Goal: Check status: Check status

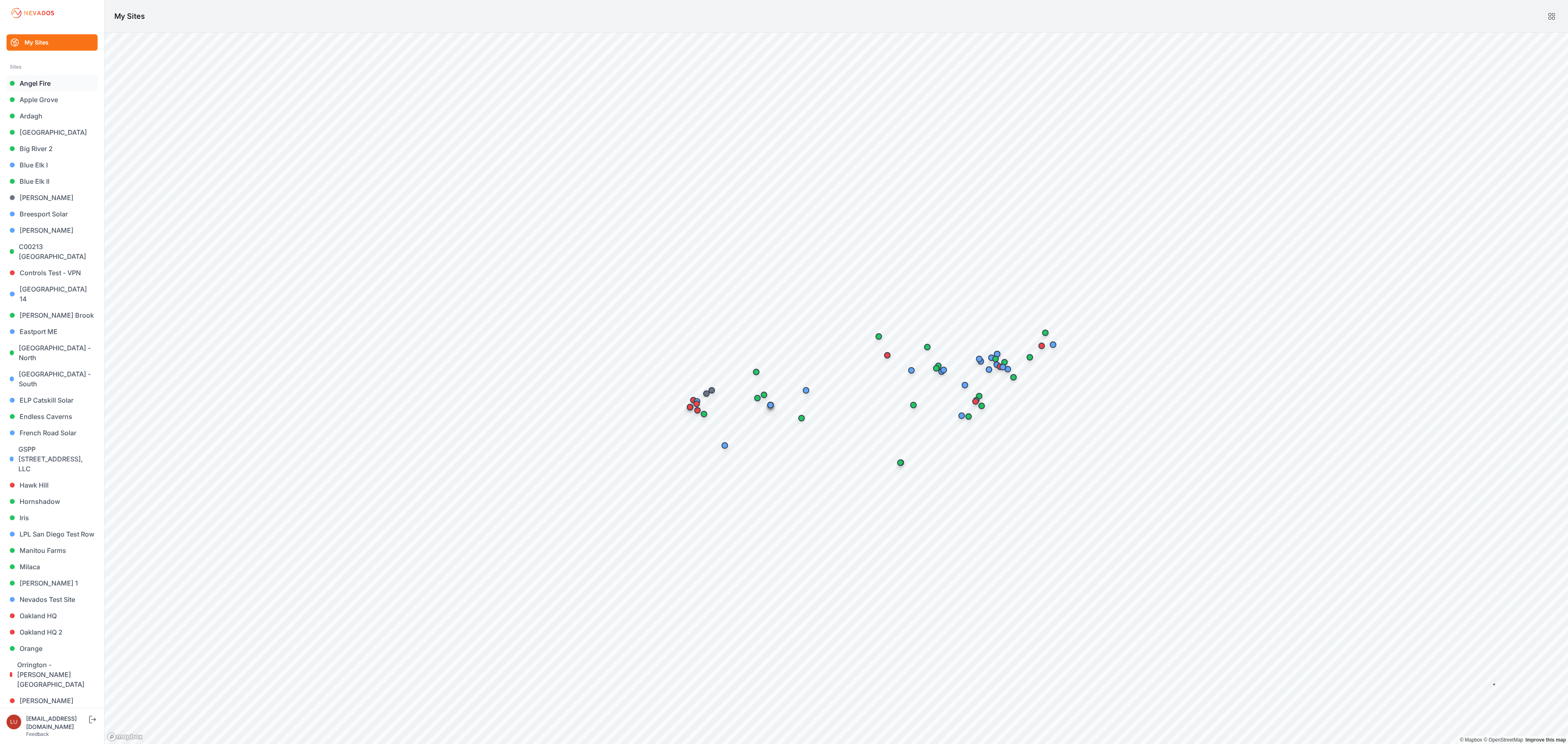
click at [33, 83] on link "Angel Fire" at bounding box center [52, 83] width 91 height 16
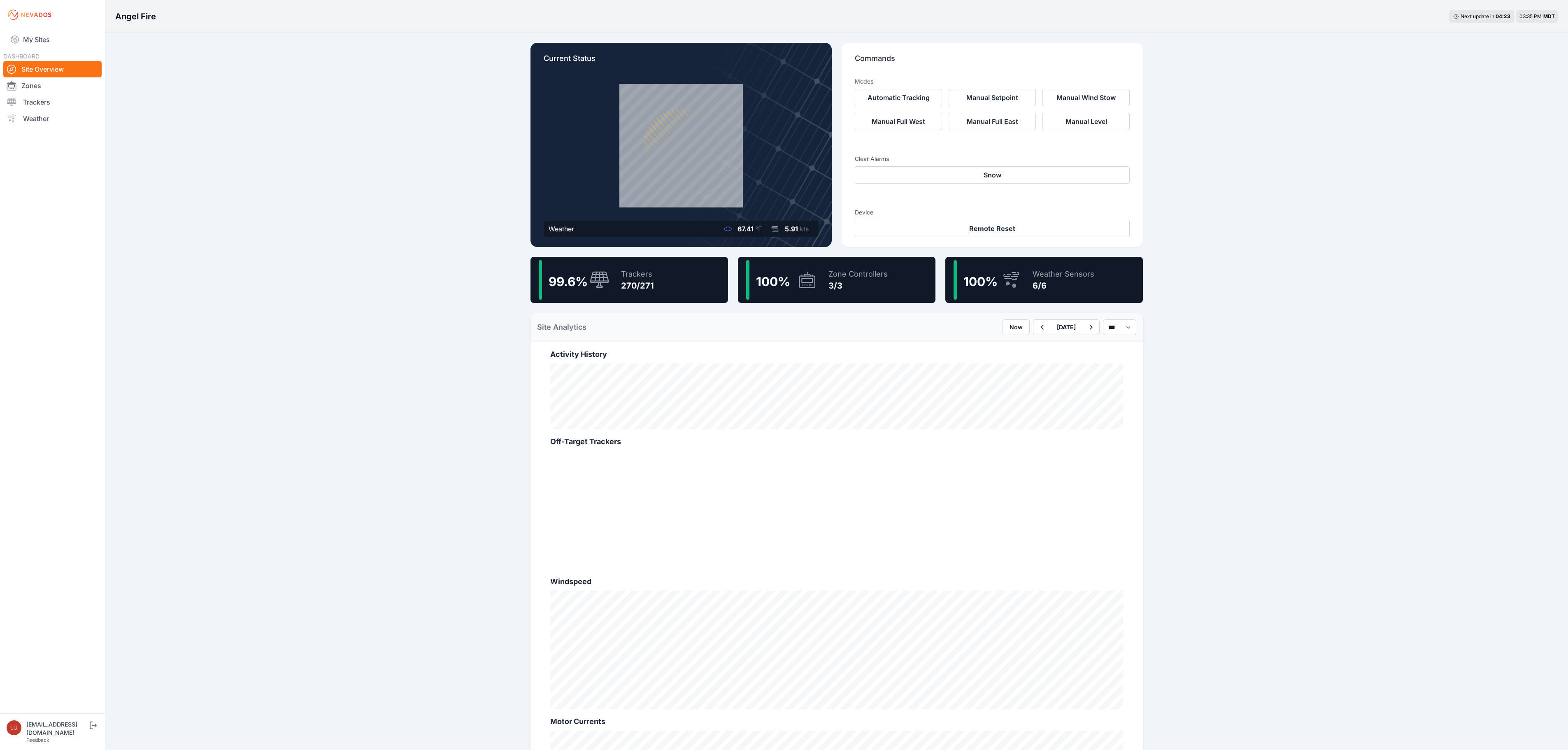
click at [629, 267] on div "Trackers 270/271" at bounding box center [634, 280] width 41 height 40
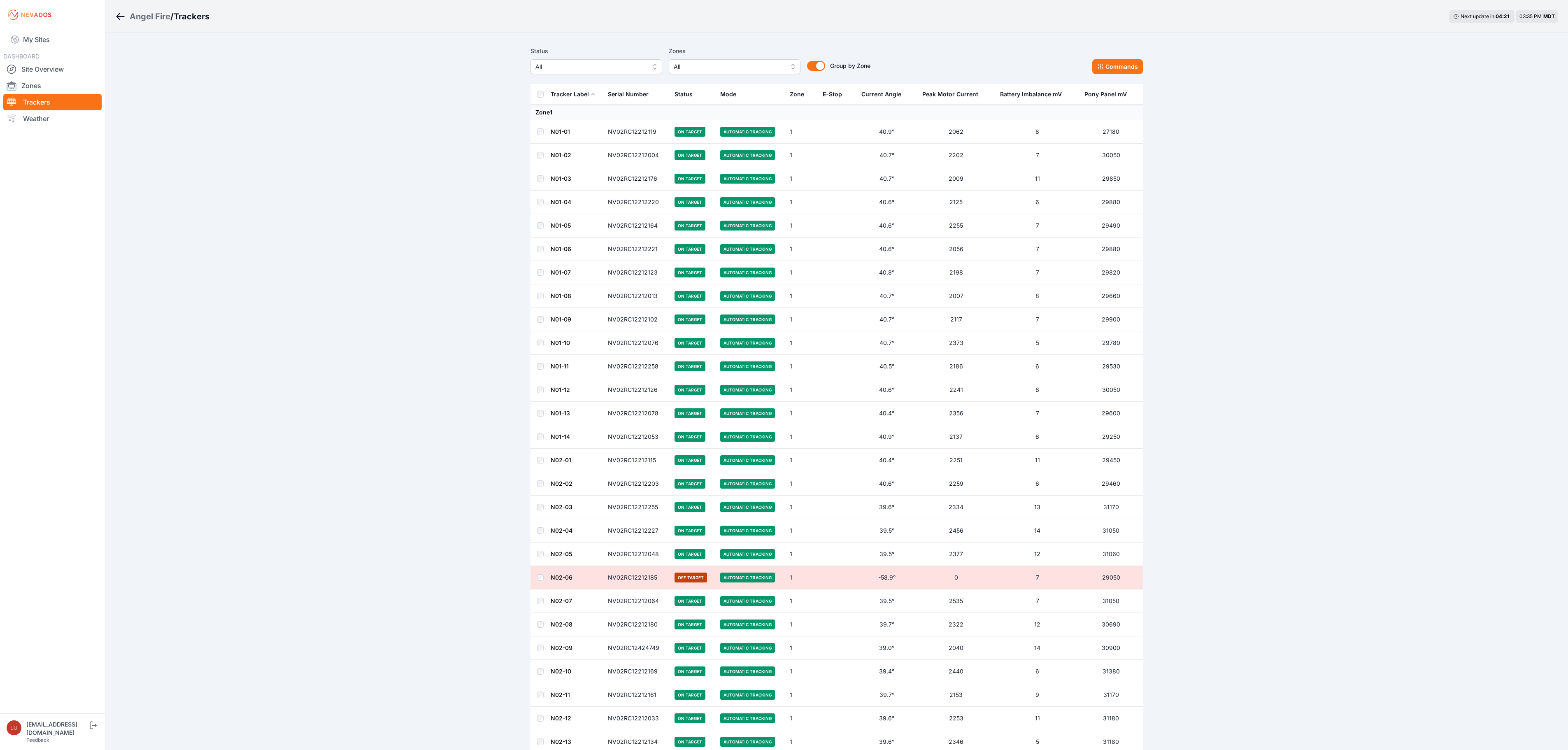
click at [634, 71] on span "All" at bounding box center [591, 67] width 110 height 10
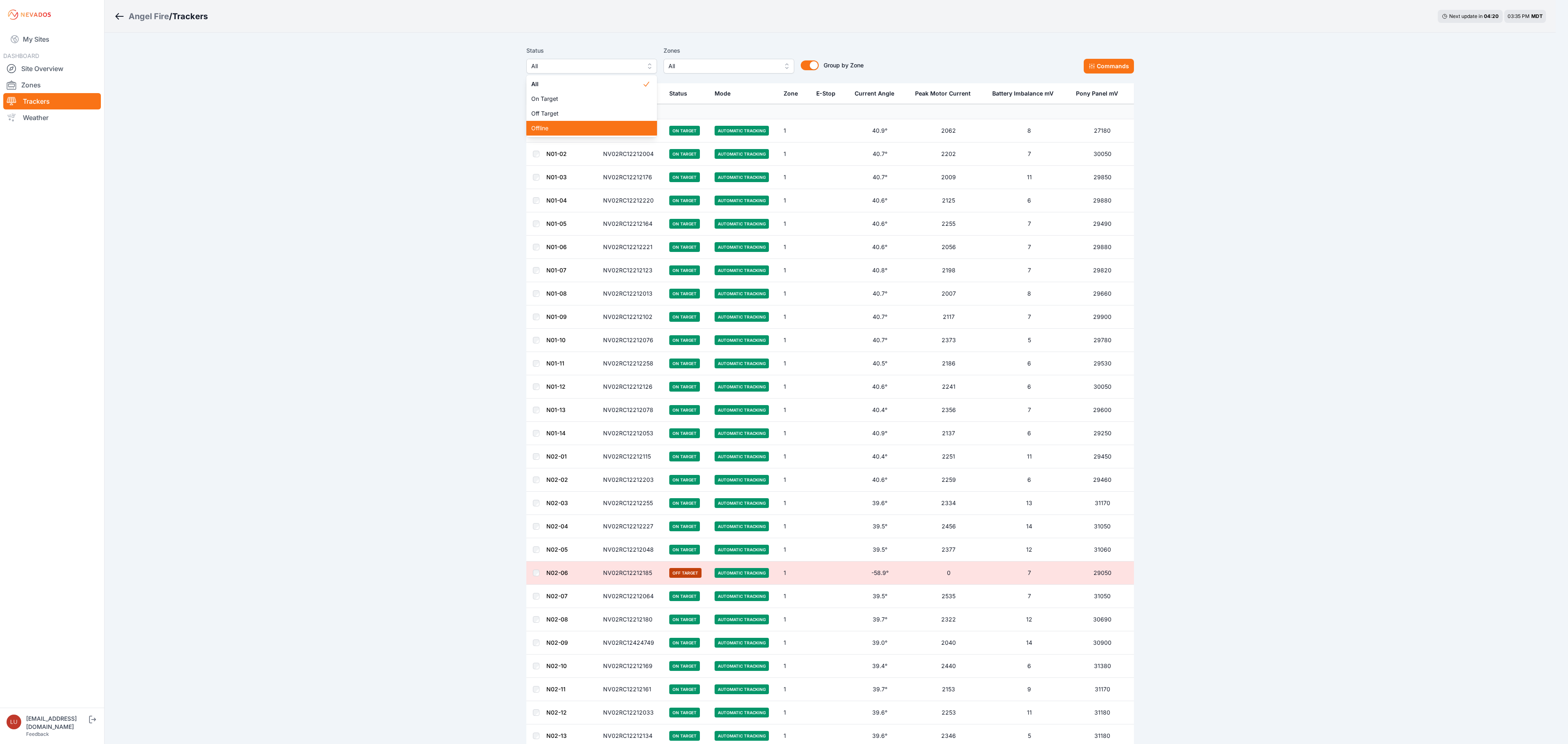
click at [570, 123] on div "Offline" at bounding box center [591, 129] width 131 height 15
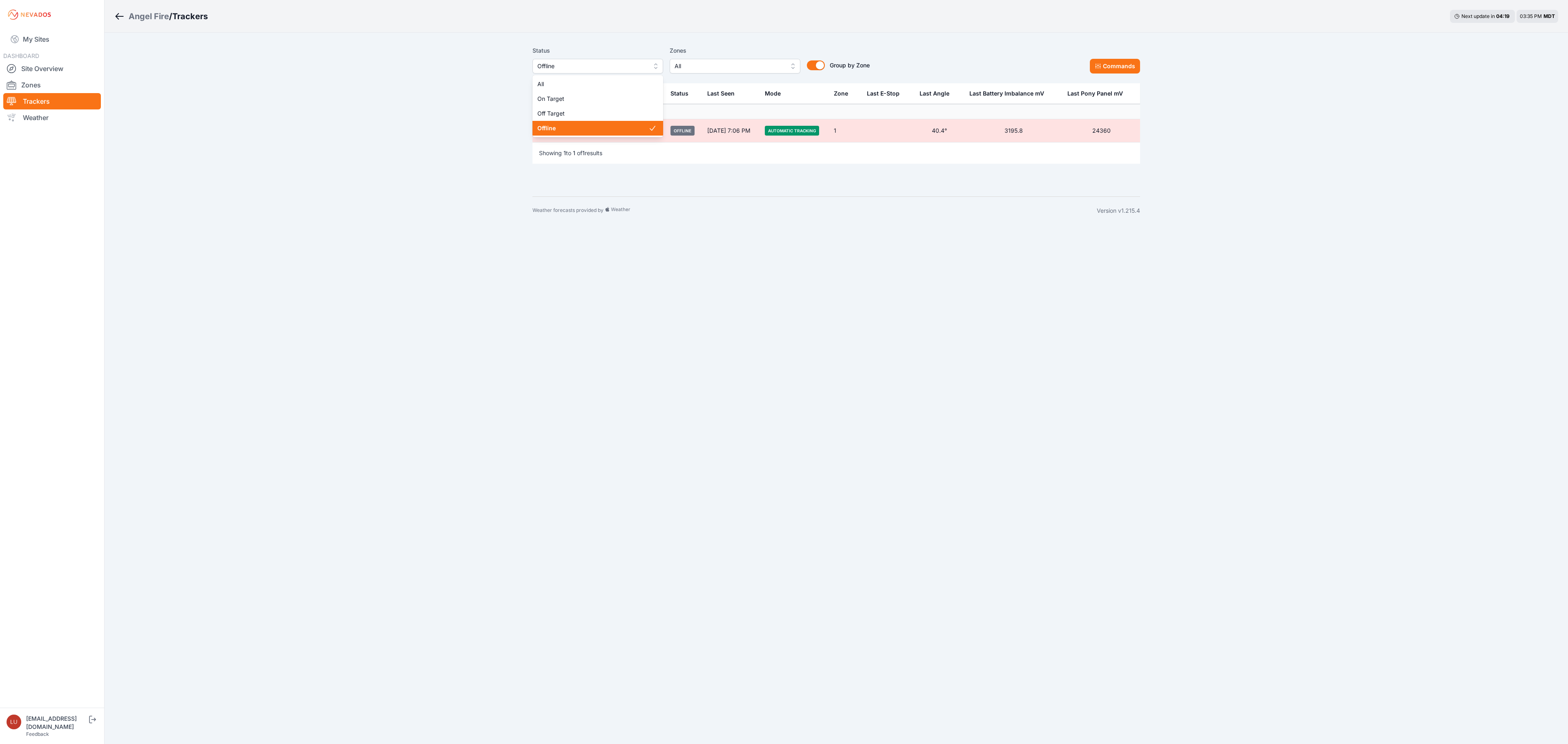
click at [602, 64] on span "Offline" at bounding box center [592, 66] width 110 height 10
click at [563, 79] on div "All" at bounding box center [598, 84] width 131 height 15
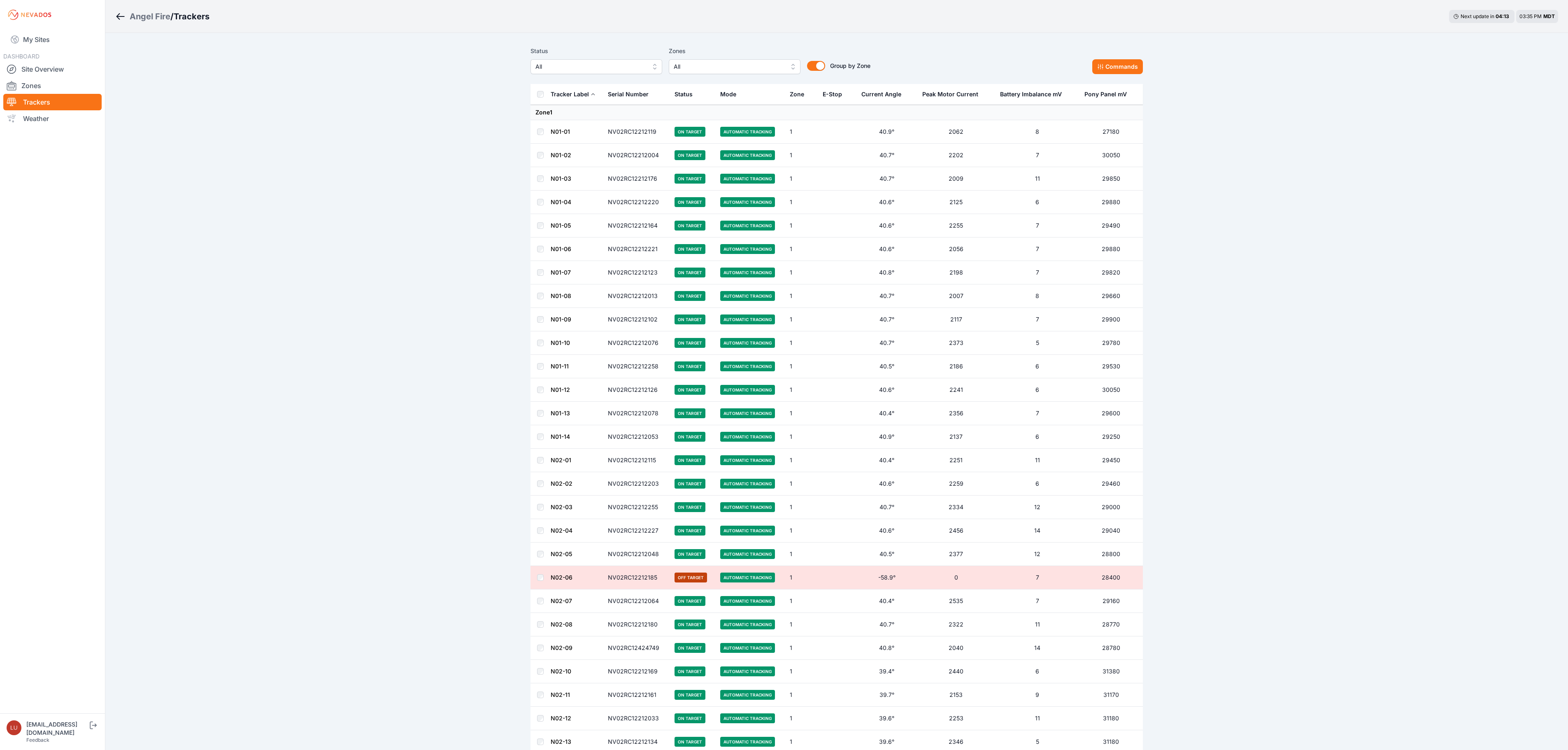
scroll to position [4159, 0]
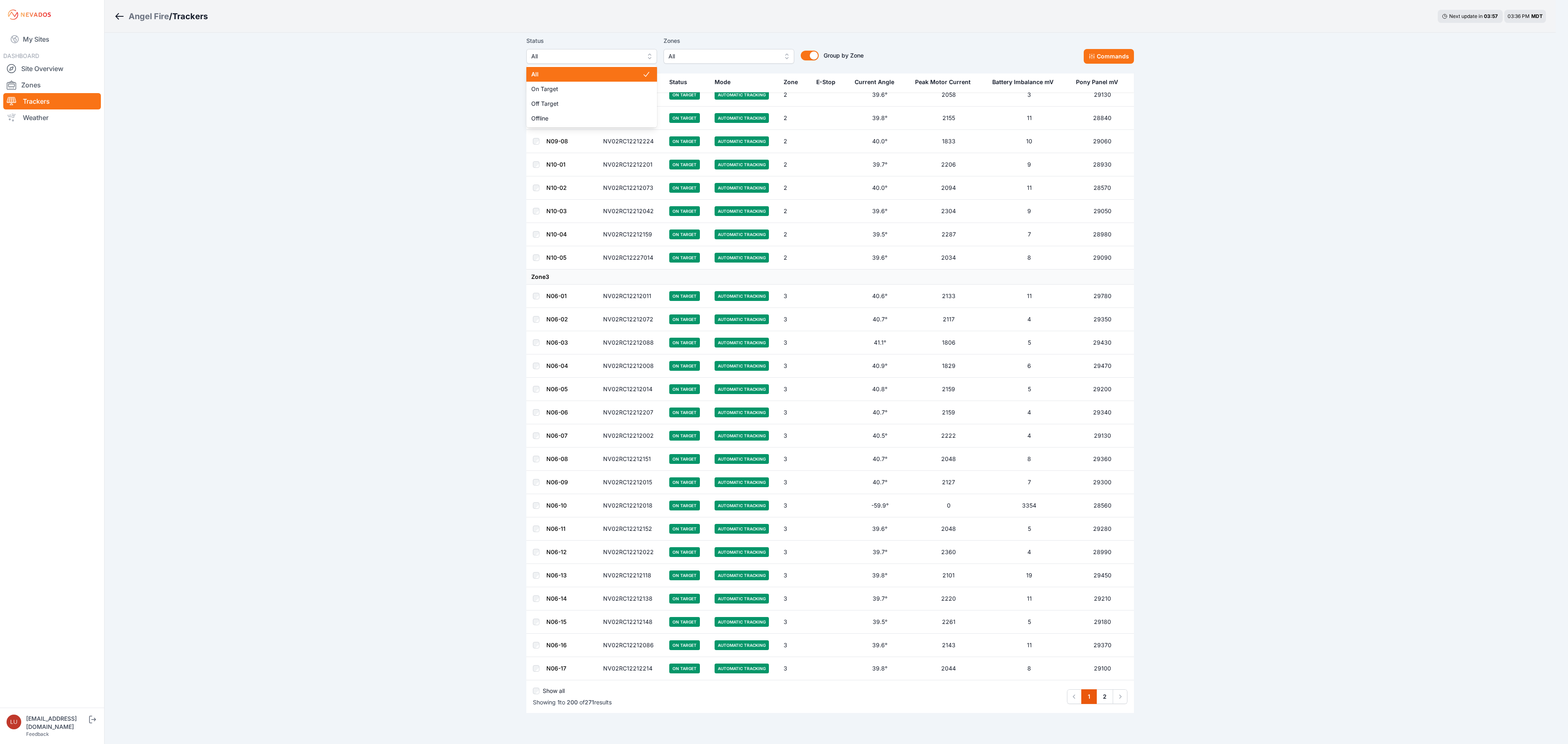
click at [605, 58] on span "All" at bounding box center [586, 56] width 110 height 10
click at [566, 99] on span "Off Target" at bounding box center [587, 103] width 111 height 8
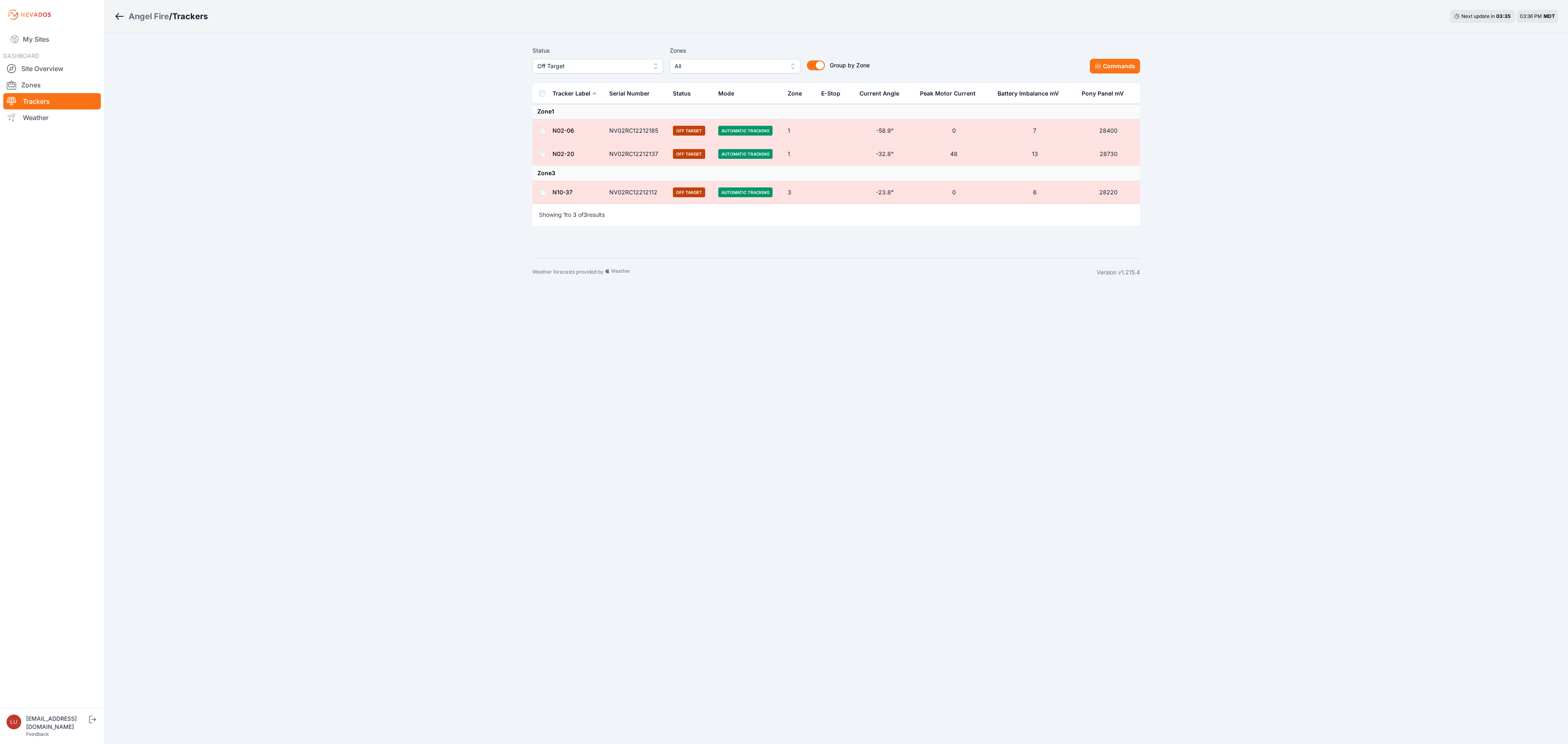
click at [164, 15] on div "Angel Fire" at bounding box center [148, 16] width 40 height 12
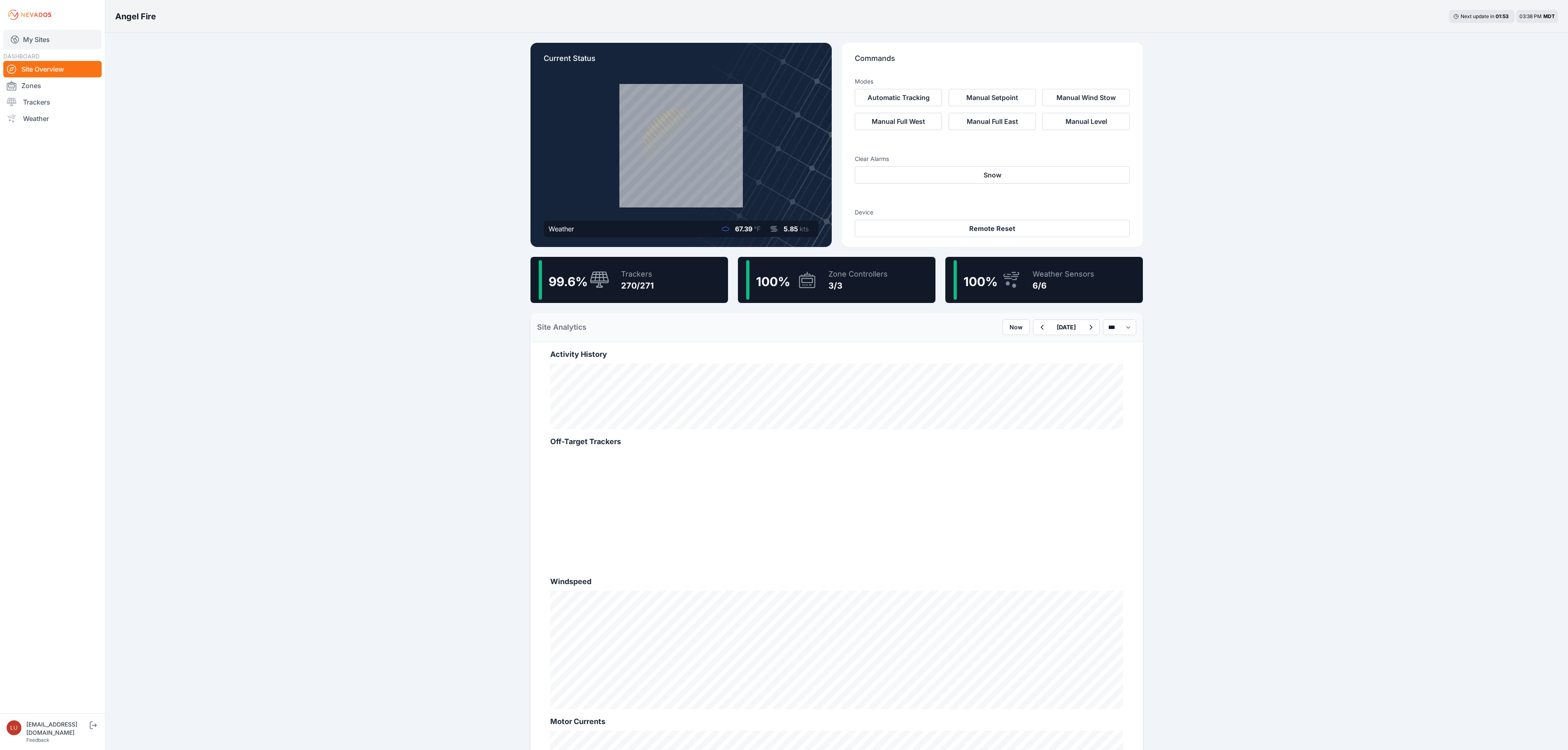
drag, startPoint x: 38, startPoint y: 34, endPoint x: 38, endPoint y: 43, distance: 9.0
click at [38, 34] on link "My Sites" at bounding box center [52, 39] width 98 height 20
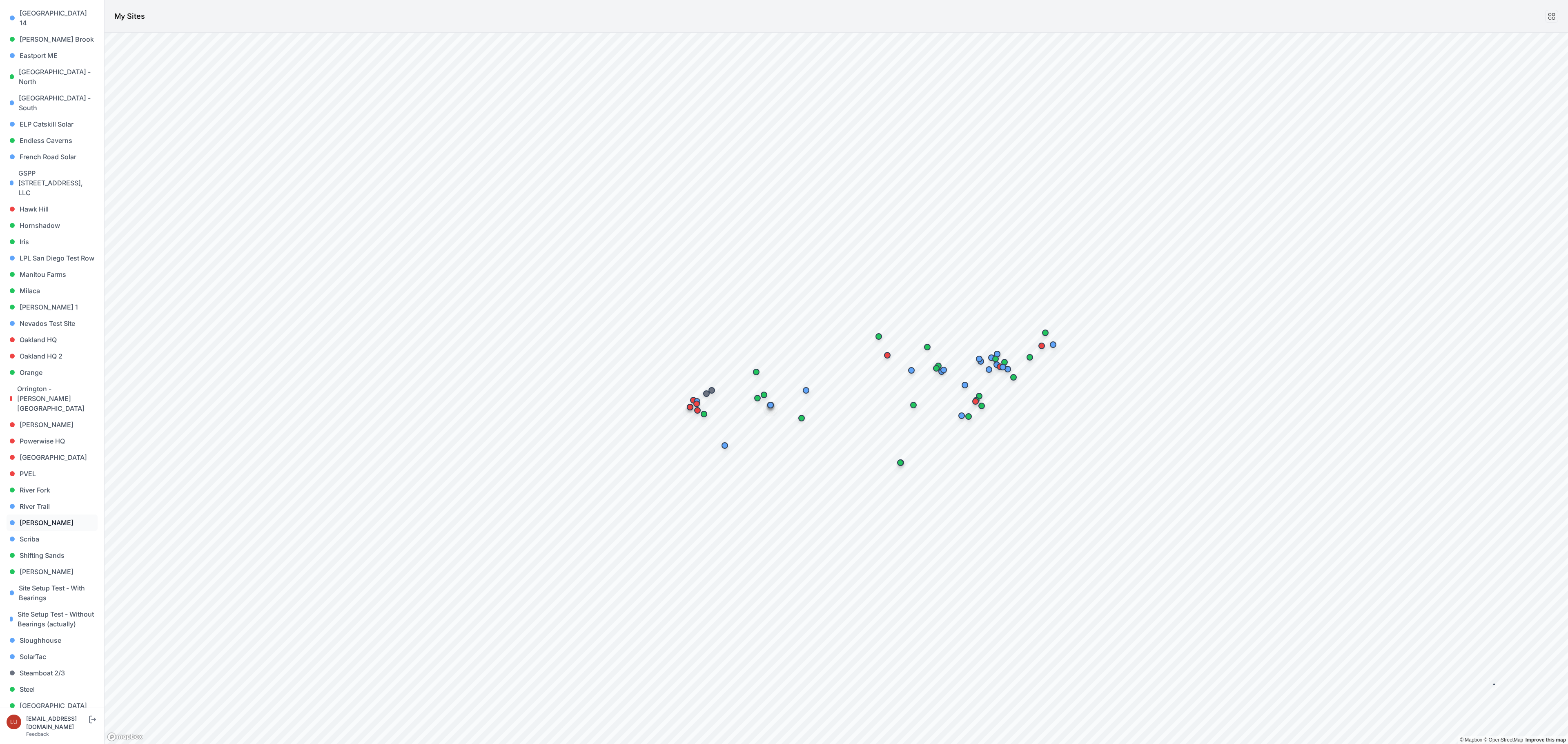
scroll to position [327, 0]
click at [46, 513] on link "[PERSON_NAME]" at bounding box center [52, 521] width 91 height 16
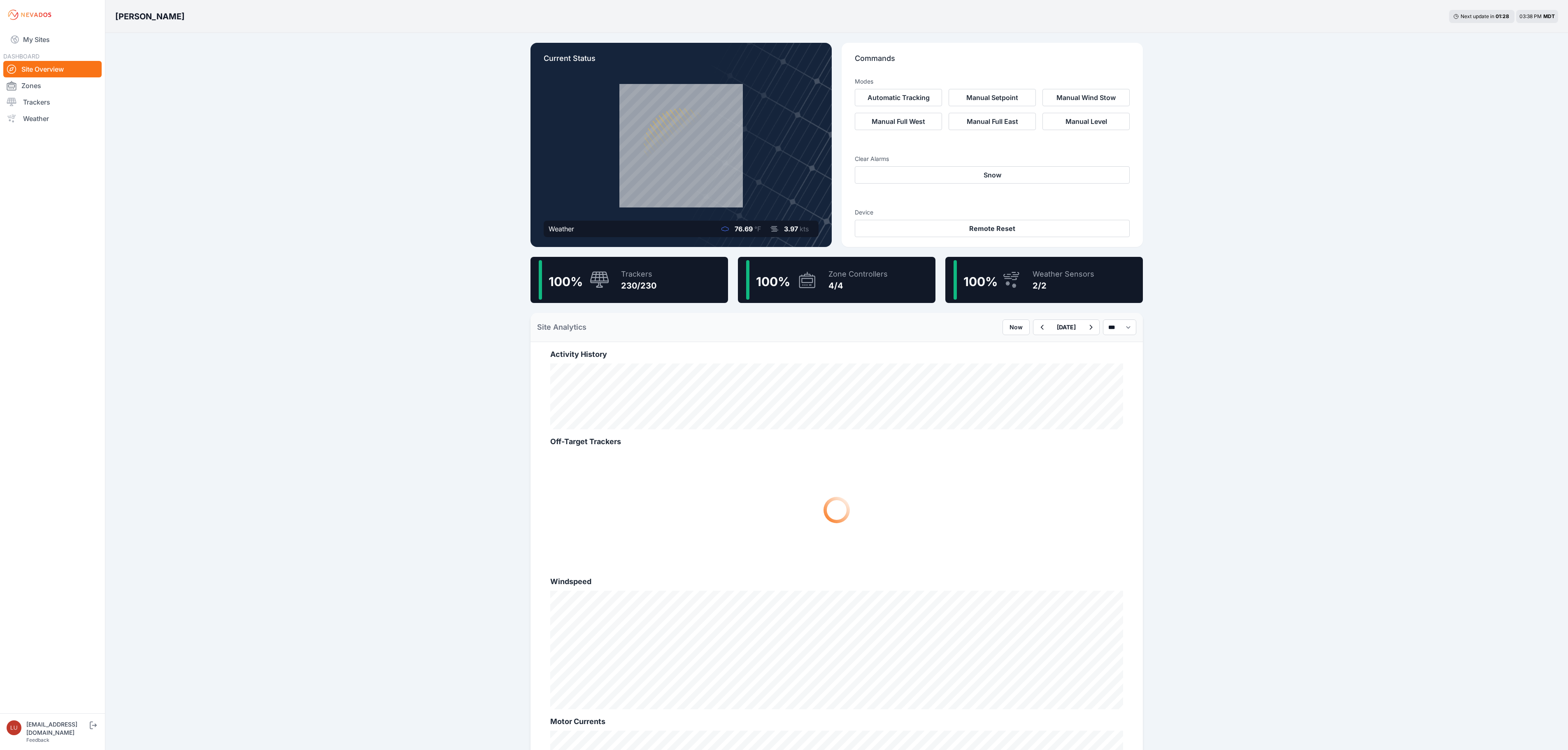
click at [710, 285] on div "100 % Trackers 230/230" at bounding box center [629, 279] width 198 height 46
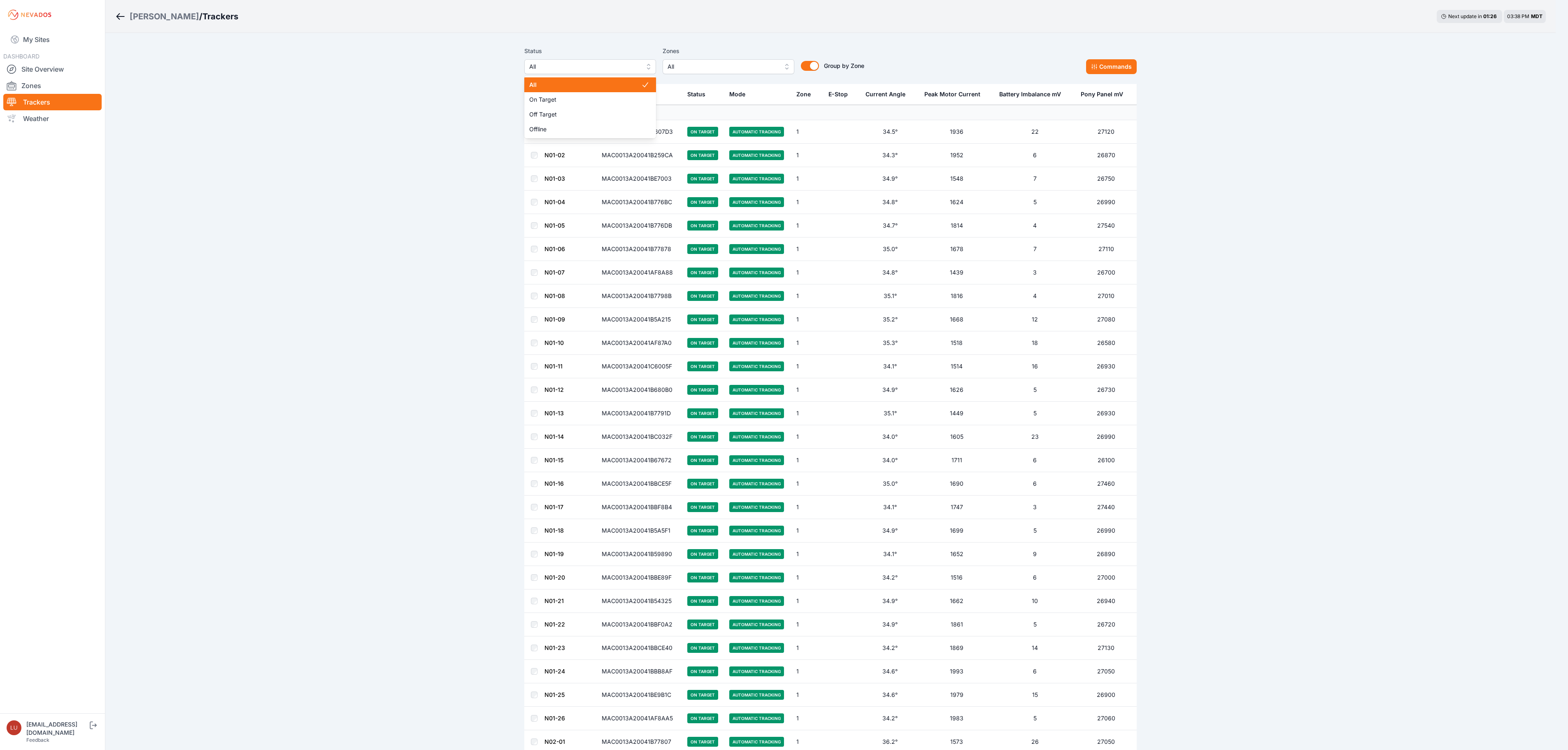
click at [626, 69] on span "All" at bounding box center [584, 67] width 110 height 10
click at [583, 115] on span "Off Target" at bounding box center [591, 115] width 112 height 8
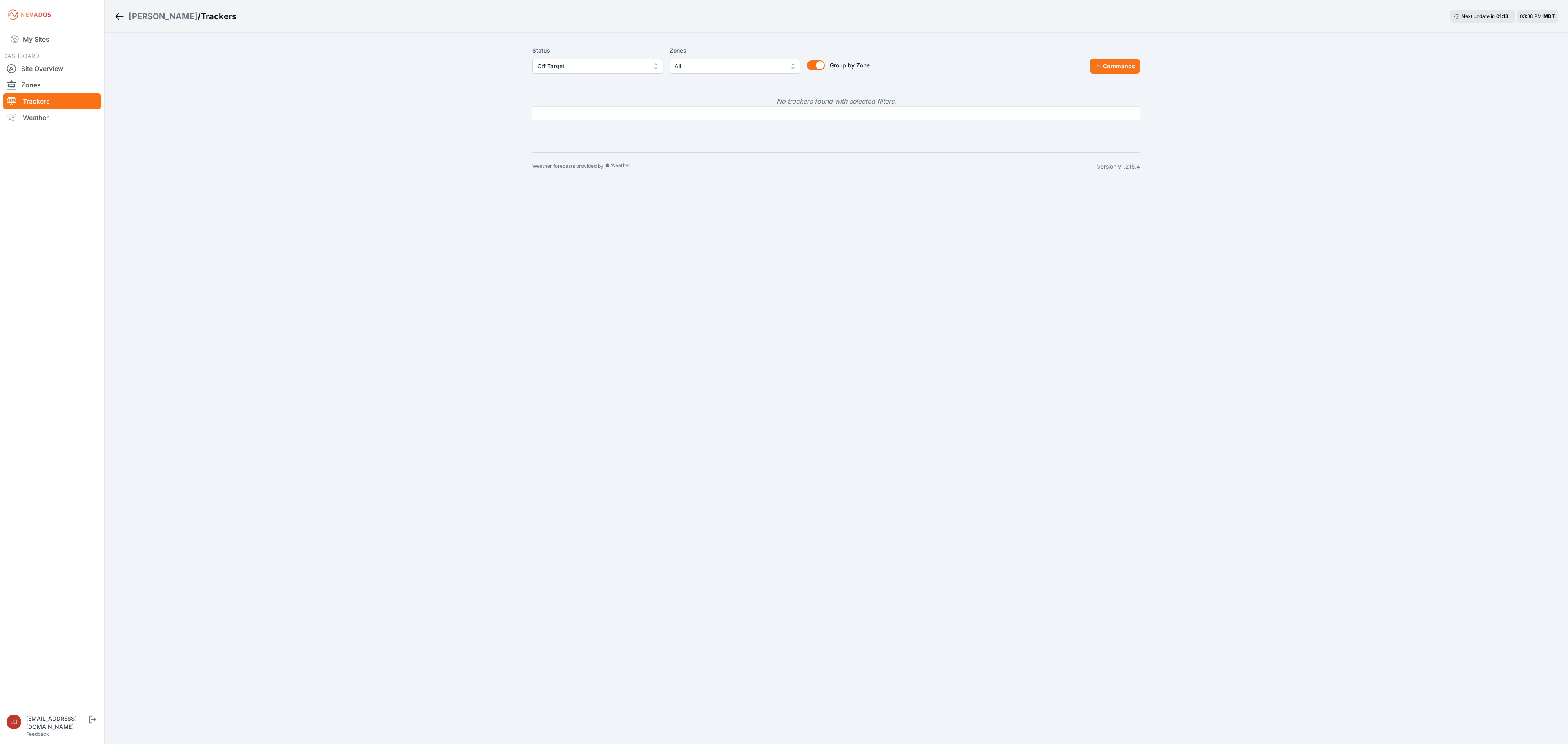
click at [574, 59] on button "Off Target" at bounding box center [598, 66] width 131 height 15
click at [571, 80] on span "All" at bounding box center [593, 84] width 111 height 8
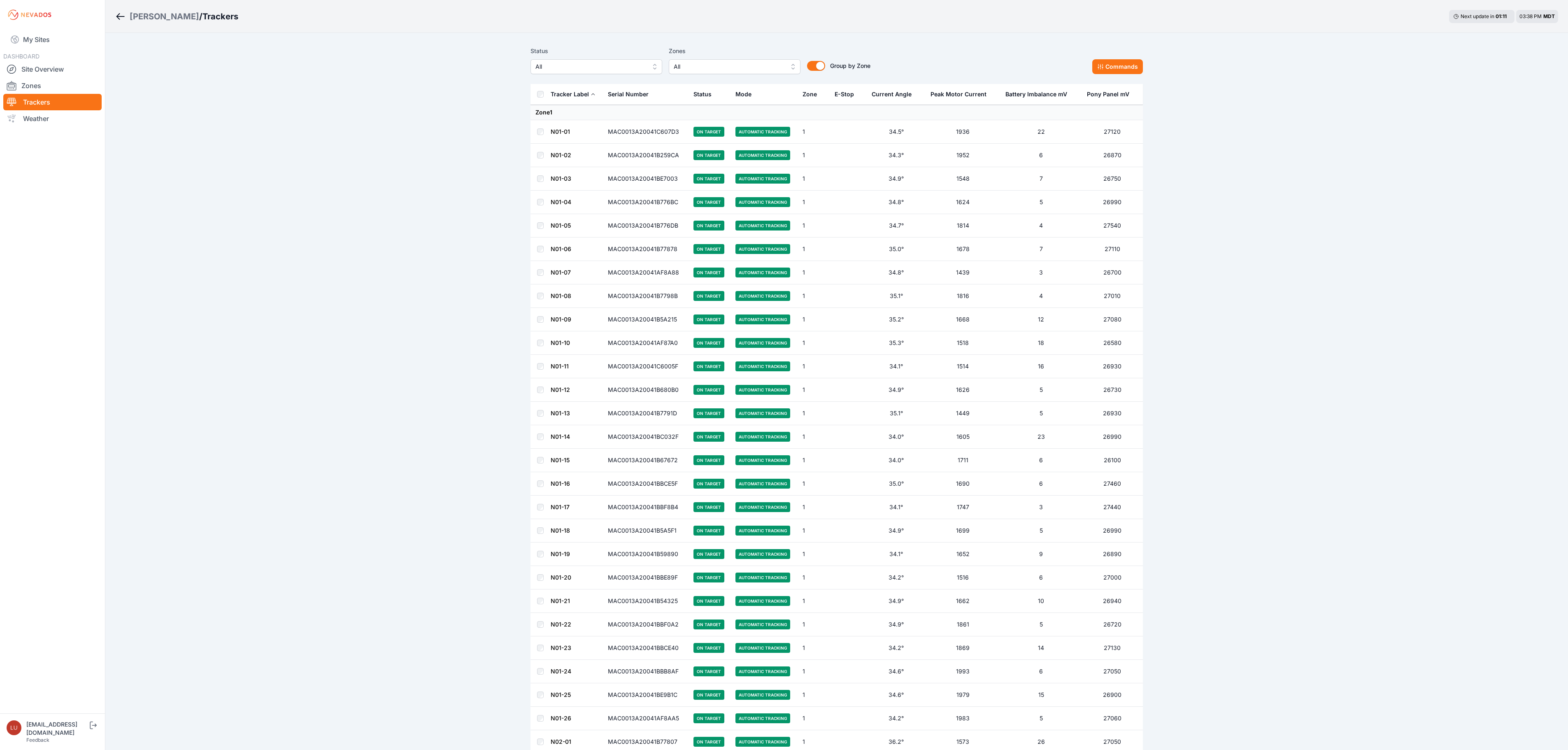
click at [884, 93] on div "Current Angle" at bounding box center [892, 94] width 40 height 8
click at [901, 87] on button "Current Angle" at bounding box center [895, 94] width 47 height 20
click at [1038, 92] on div "Battery Imbalance mV" at bounding box center [1036, 94] width 62 height 8
click at [1037, 92] on div "Battery Imbalance mV" at bounding box center [1036, 94] width 62 height 8
click at [1102, 91] on div "Pony Panel mV" at bounding box center [1108, 94] width 43 height 8
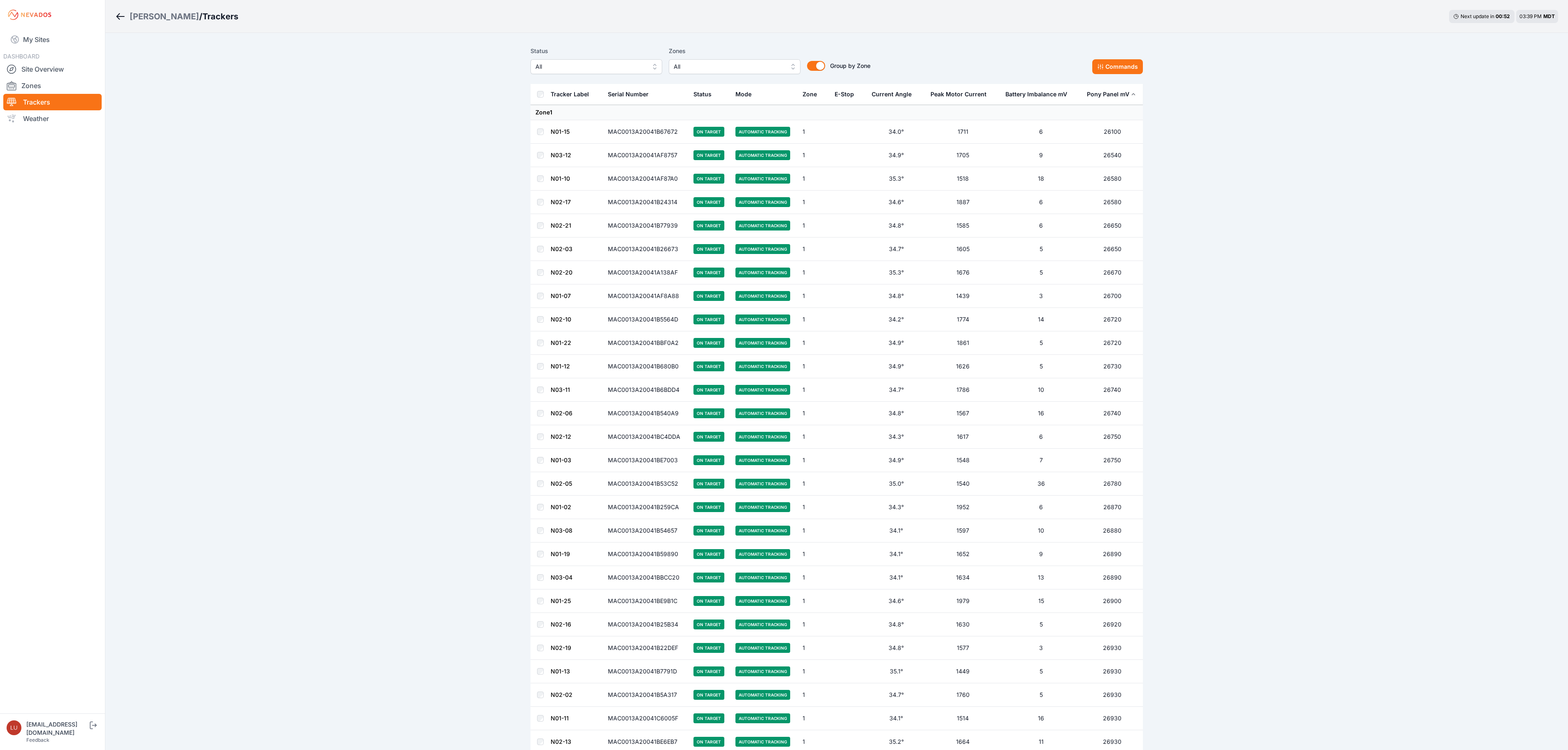
click at [1102, 95] on div "Pony Panel mV" at bounding box center [1108, 94] width 43 height 8
click at [22, 38] on link "My Sites" at bounding box center [52, 39] width 98 height 20
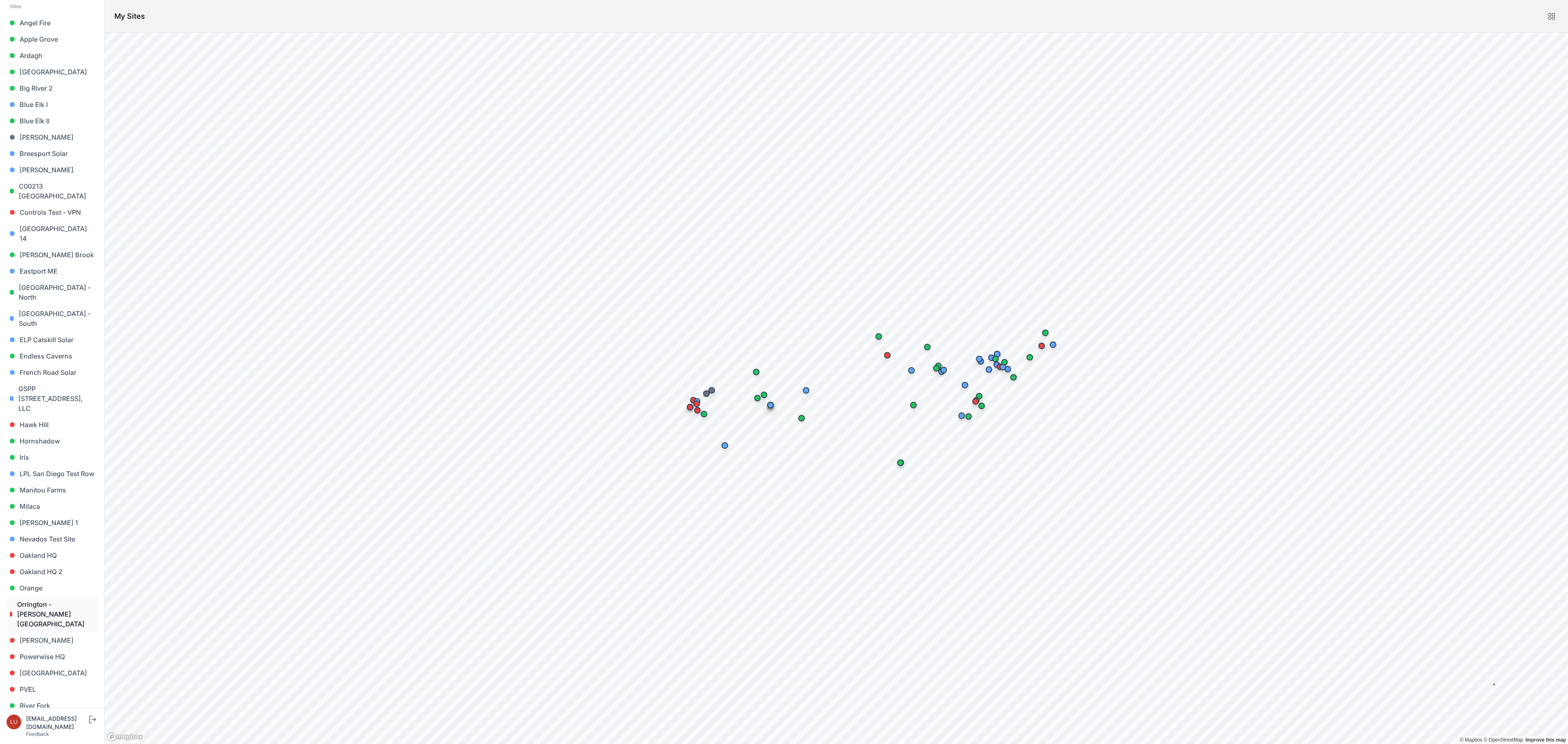
scroll to position [245, 0]
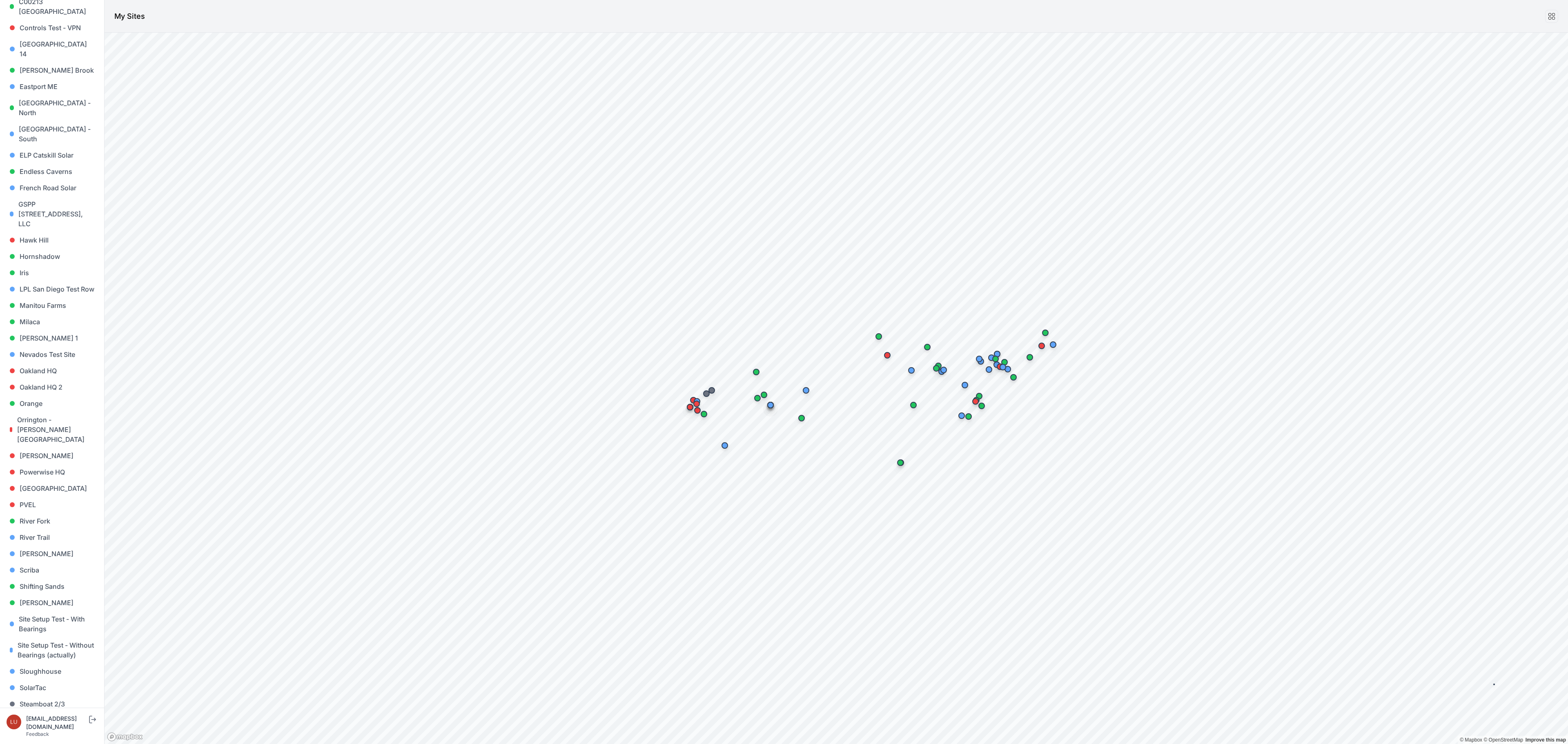
click at [40, 713] on link "Steel" at bounding box center [52, 721] width 91 height 16
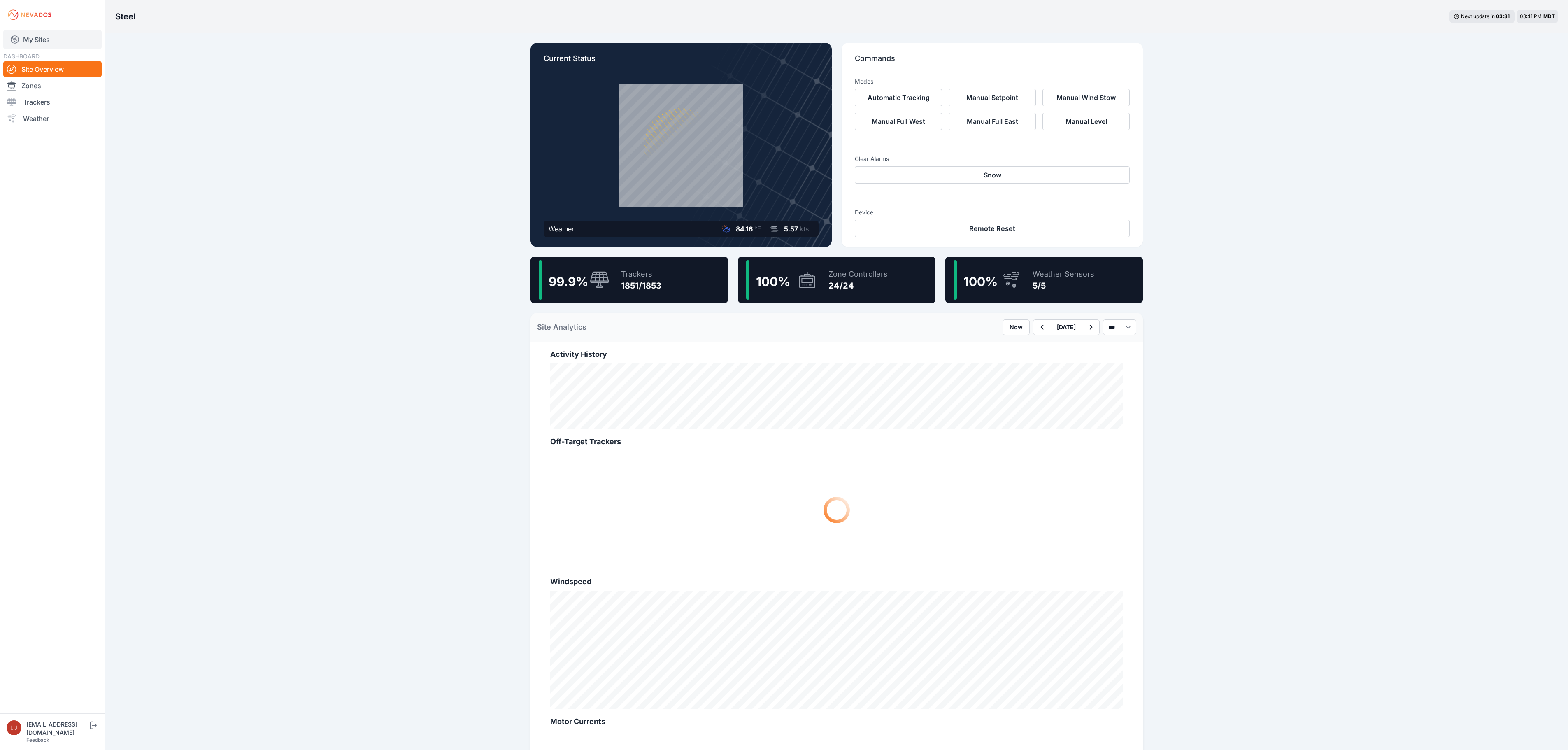
click at [34, 40] on link "My Sites" at bounding box center [52, 39] width 98 height 20
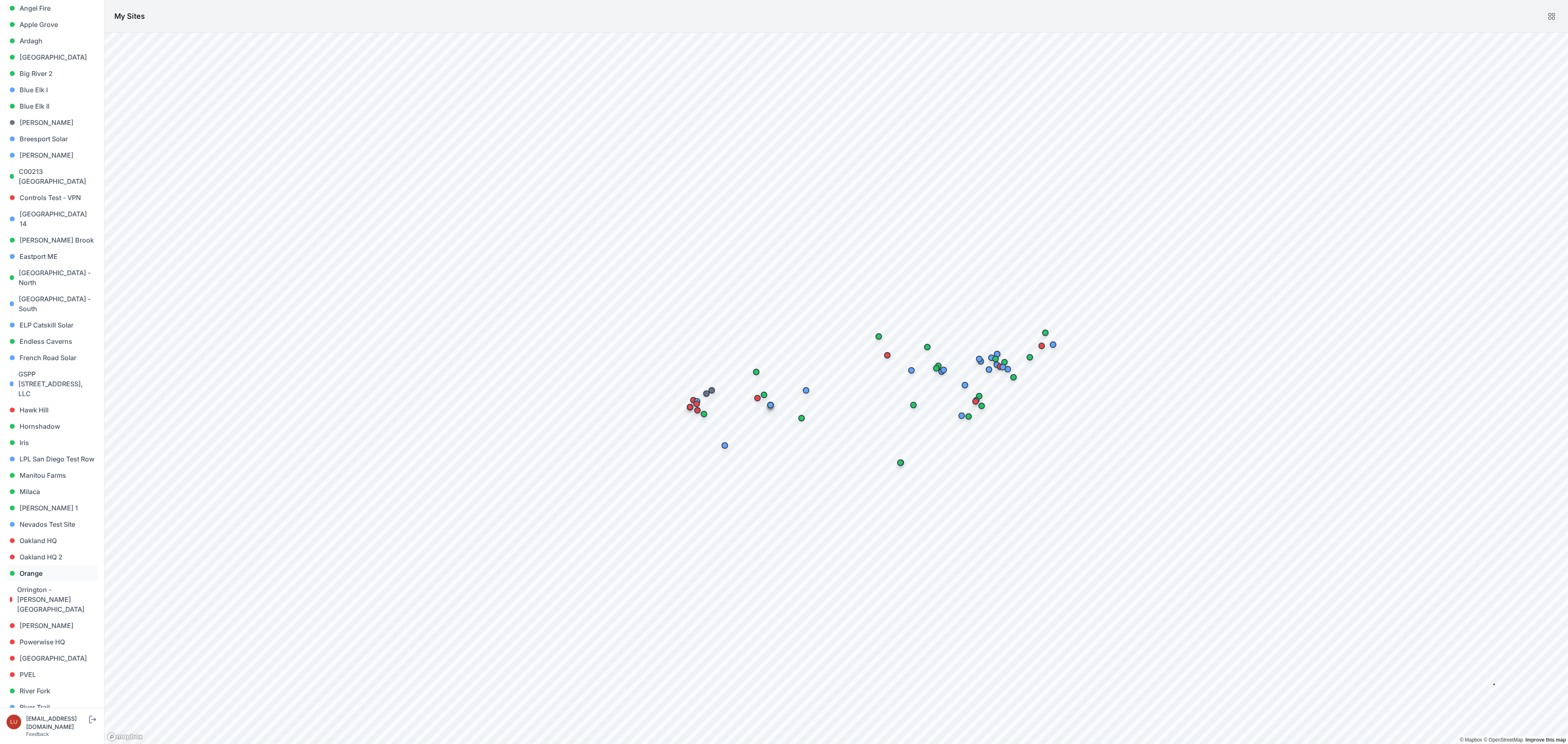
scroll to position [402, 0]
click at [57, 539] on link "Steamboat 2/3" at bounding box center [52, 547] width 91 height 16
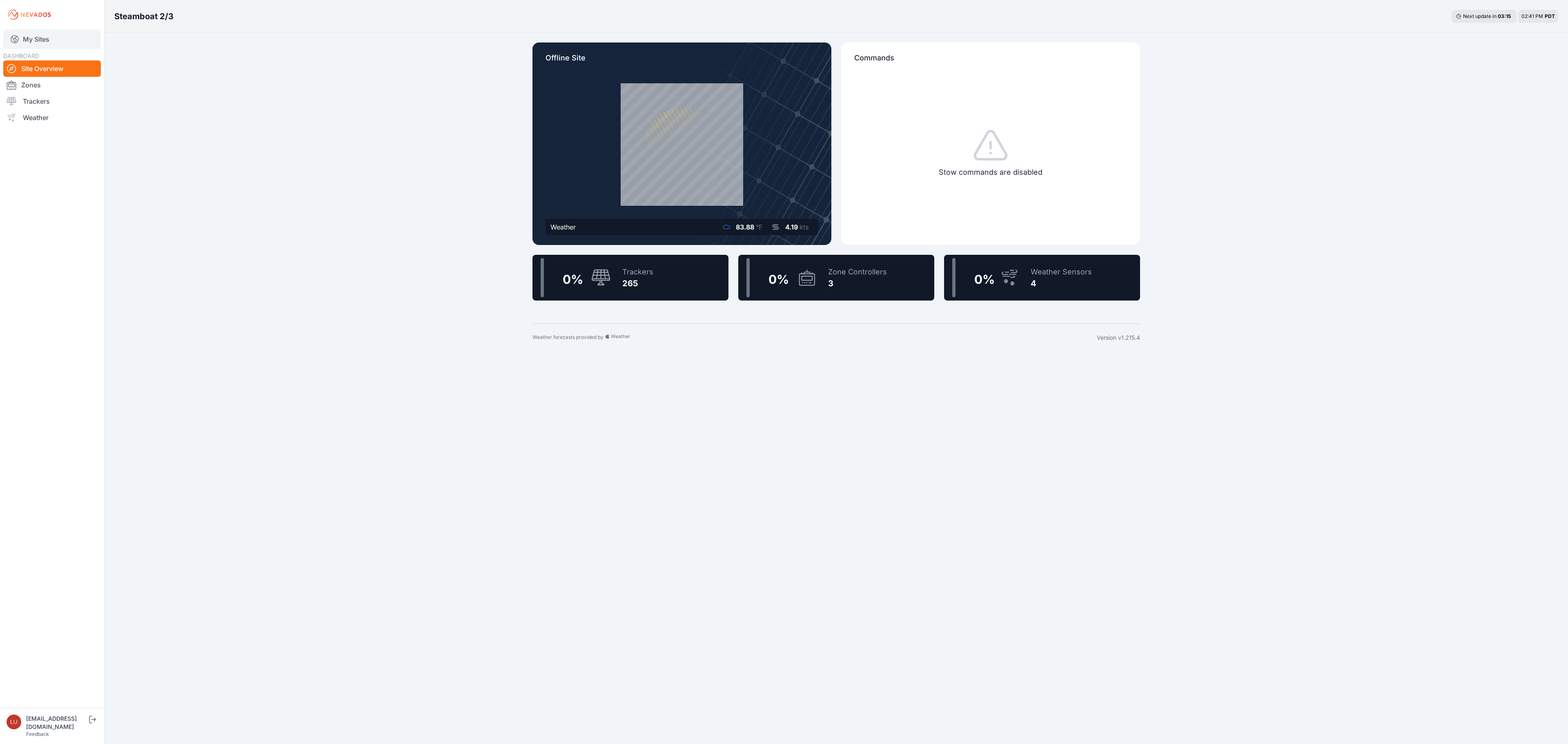
click at [19, 37] on icon at bounding box center [14, 39] width 10 height 10
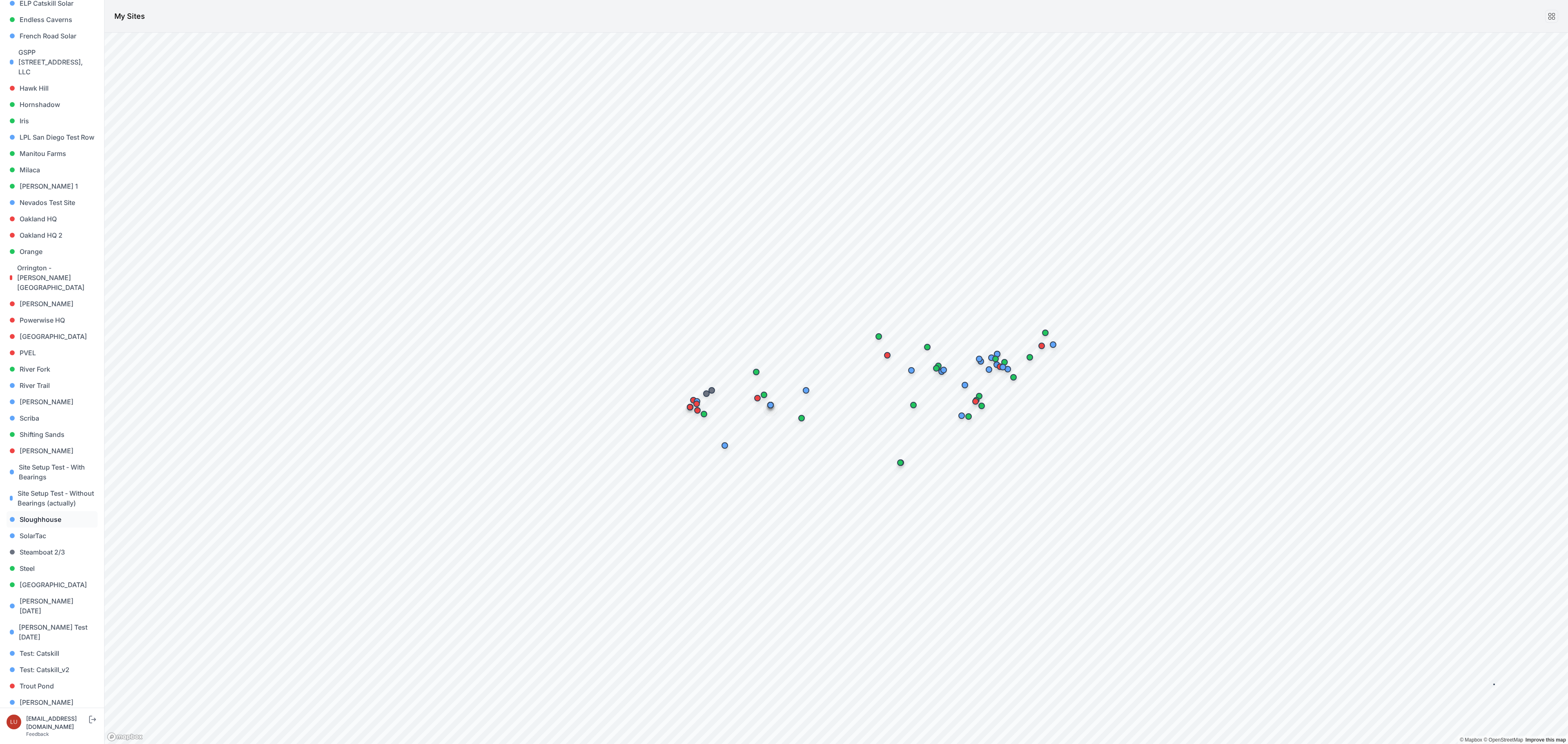
scroll to position [402, 0]
click at [35, 555] on link "Steel" at bounding box center [52, 564] width 91 height 16
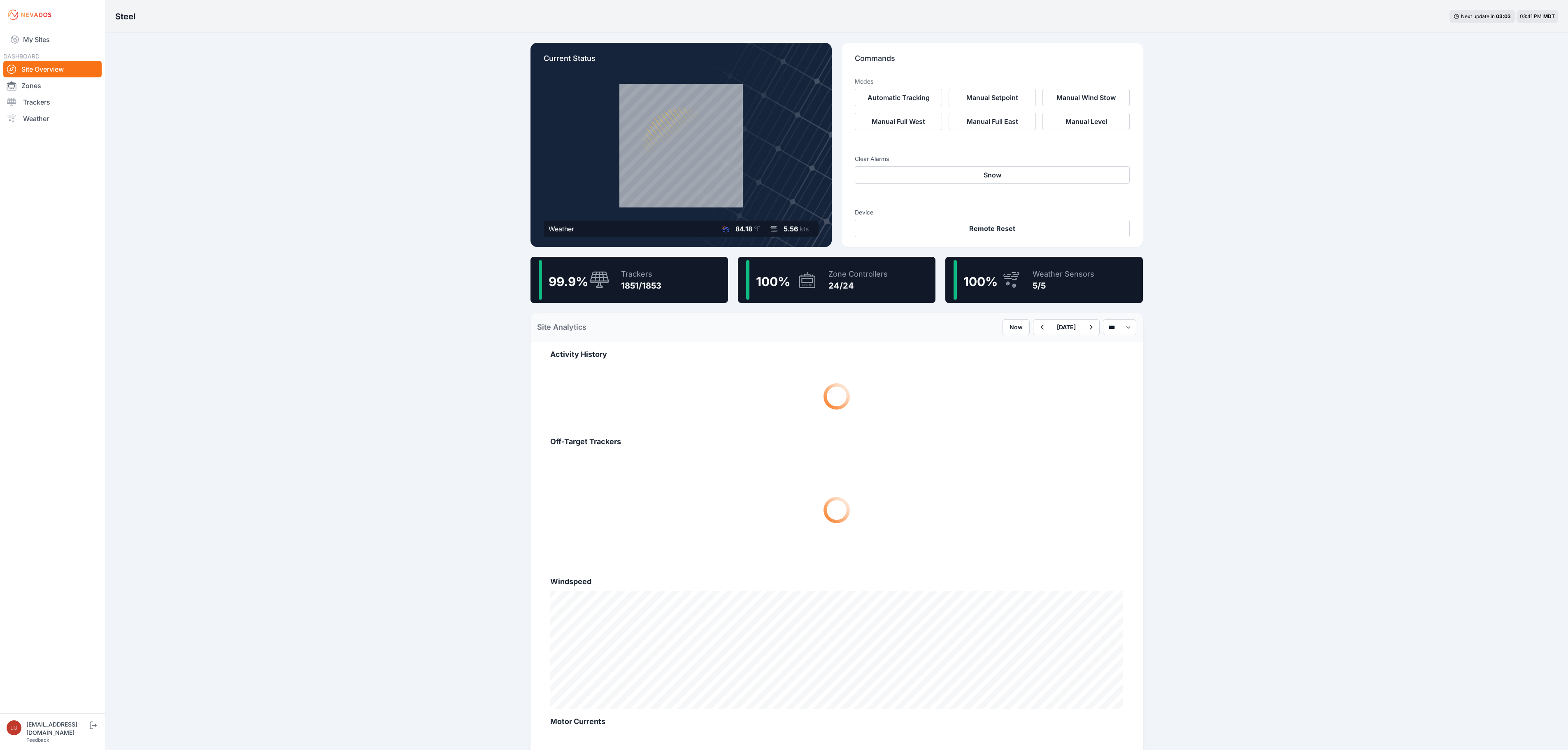
click at [696, 295] on div "99.9 % Trackers 1851/1853" at bounding box center [629, 279] width 198 height 46
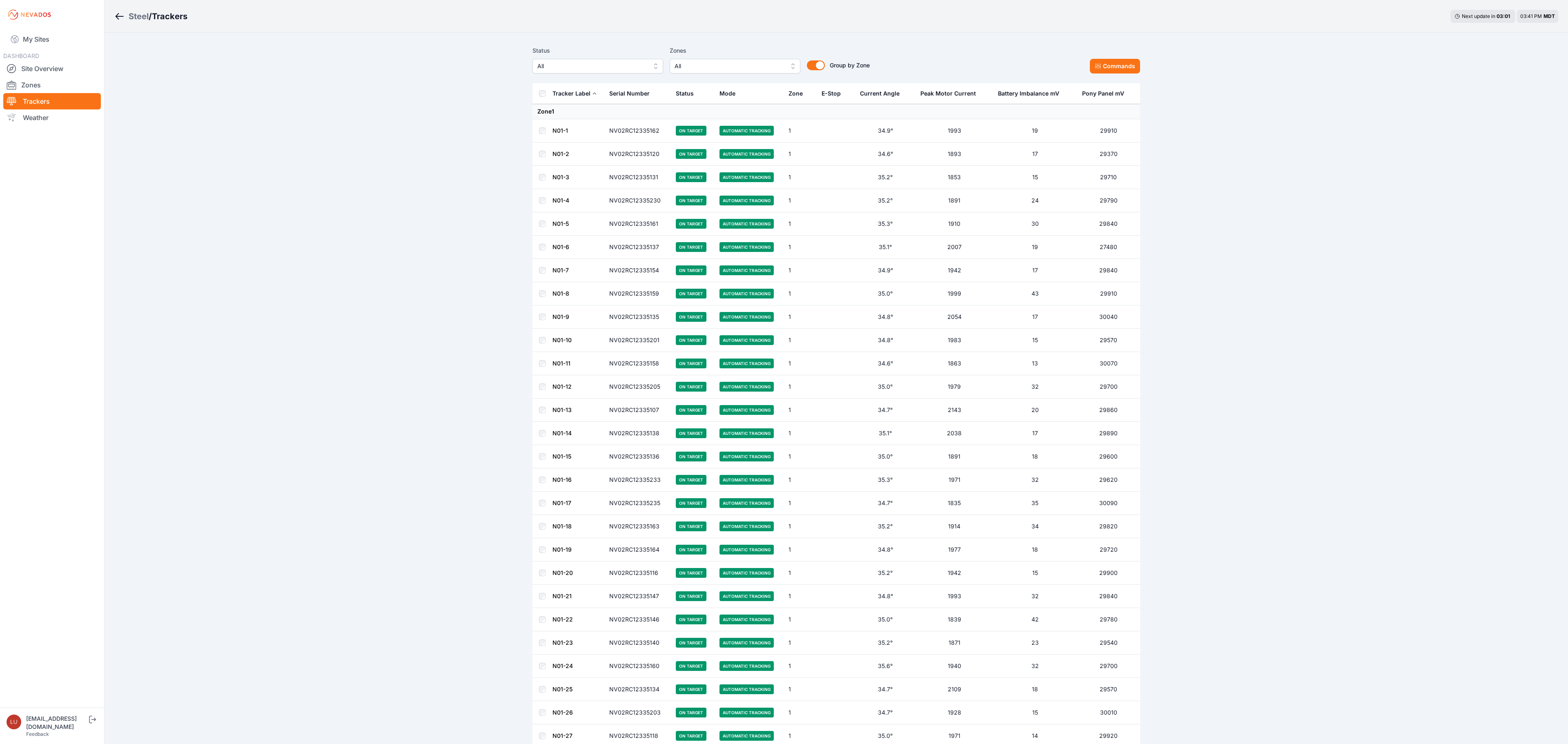
click at [568, 67] on span "All" at bounding box center [592, 66] width 110 height 10
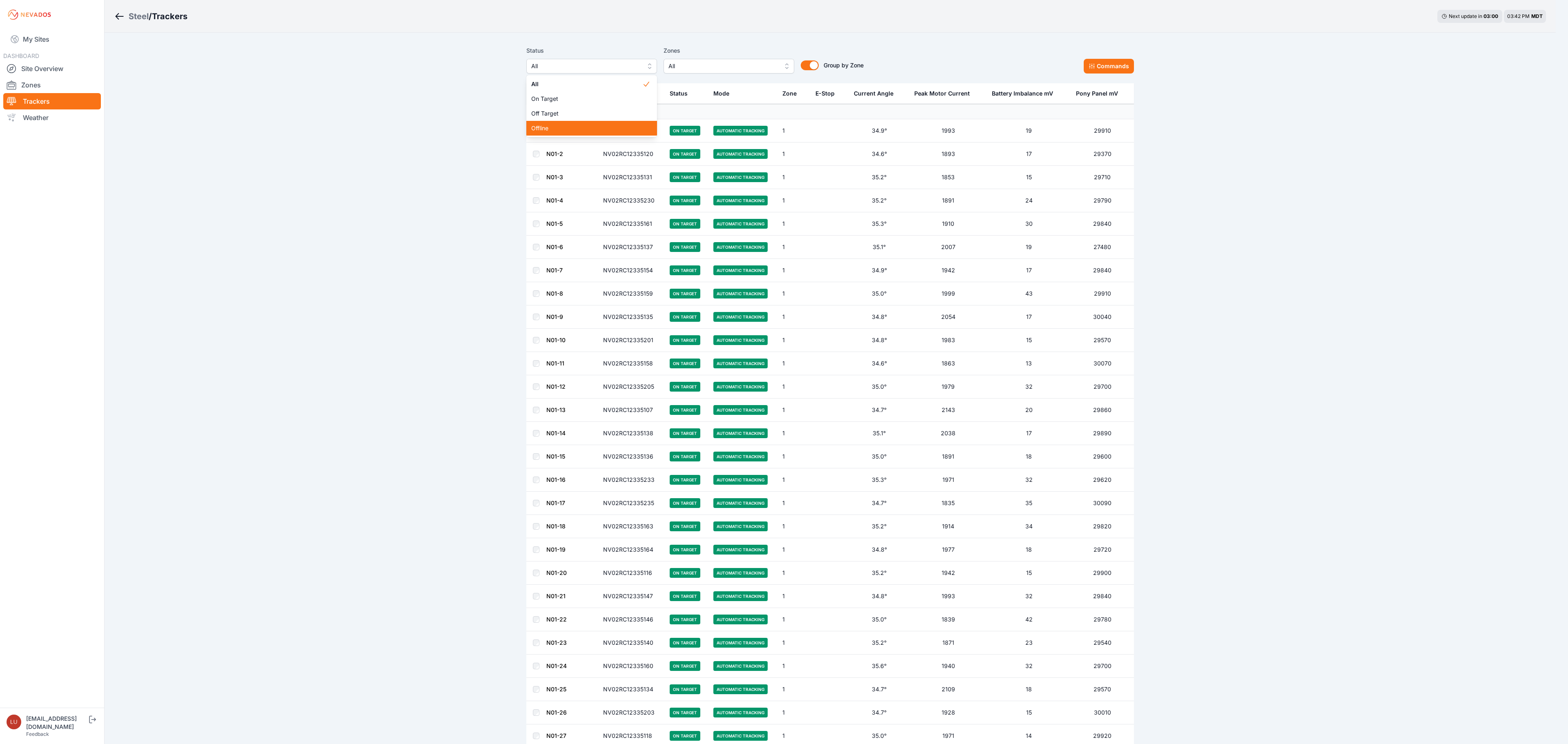
click at [572, 124] on span "Offline" at bounding box center [587, 128] width 111 height 8
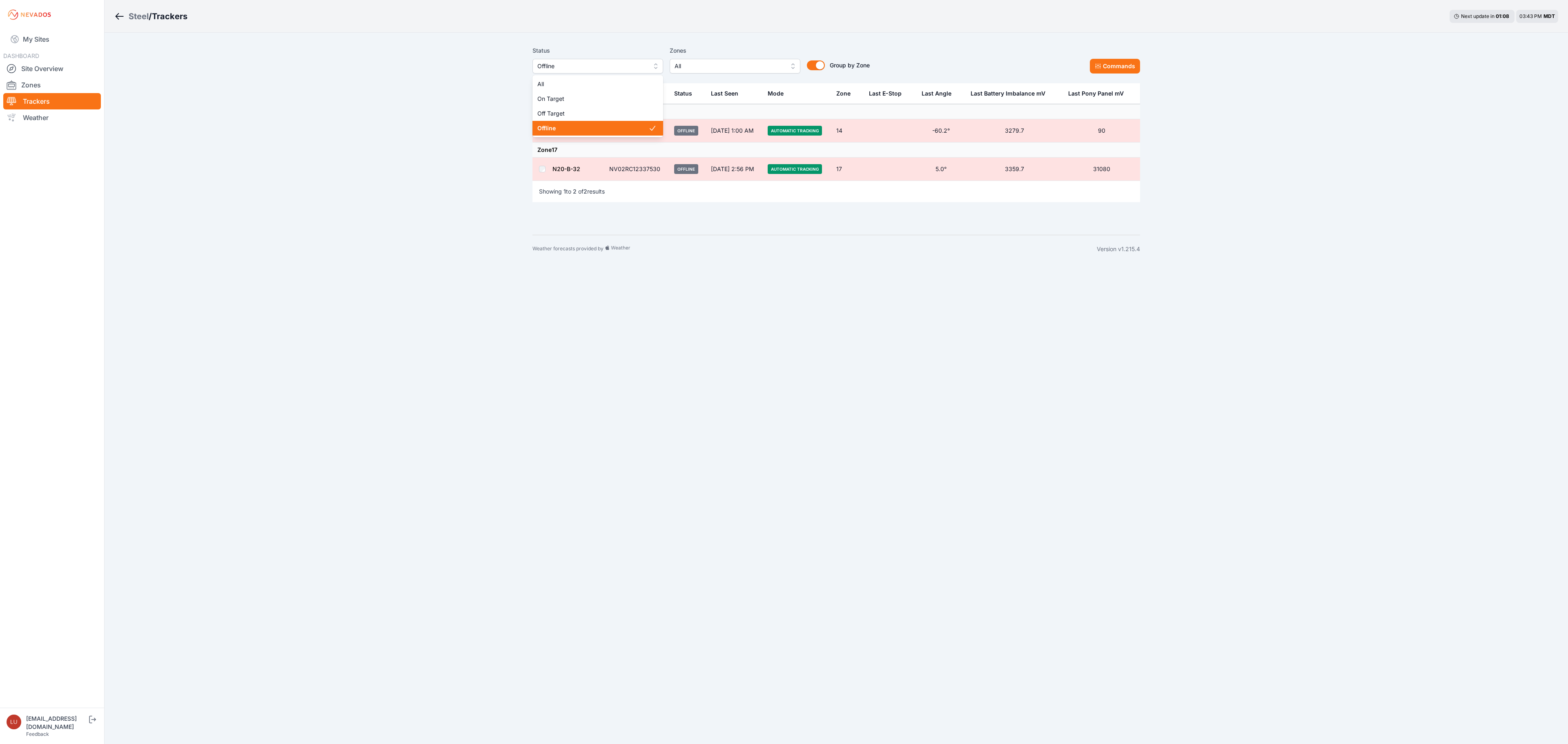
click at [612, 72] on button "Offline" at bounding box center [598, 66] width 131 height 15
click at [595, 113] on span "Off Target" at bounding box center [593, 114] width 111 height 8
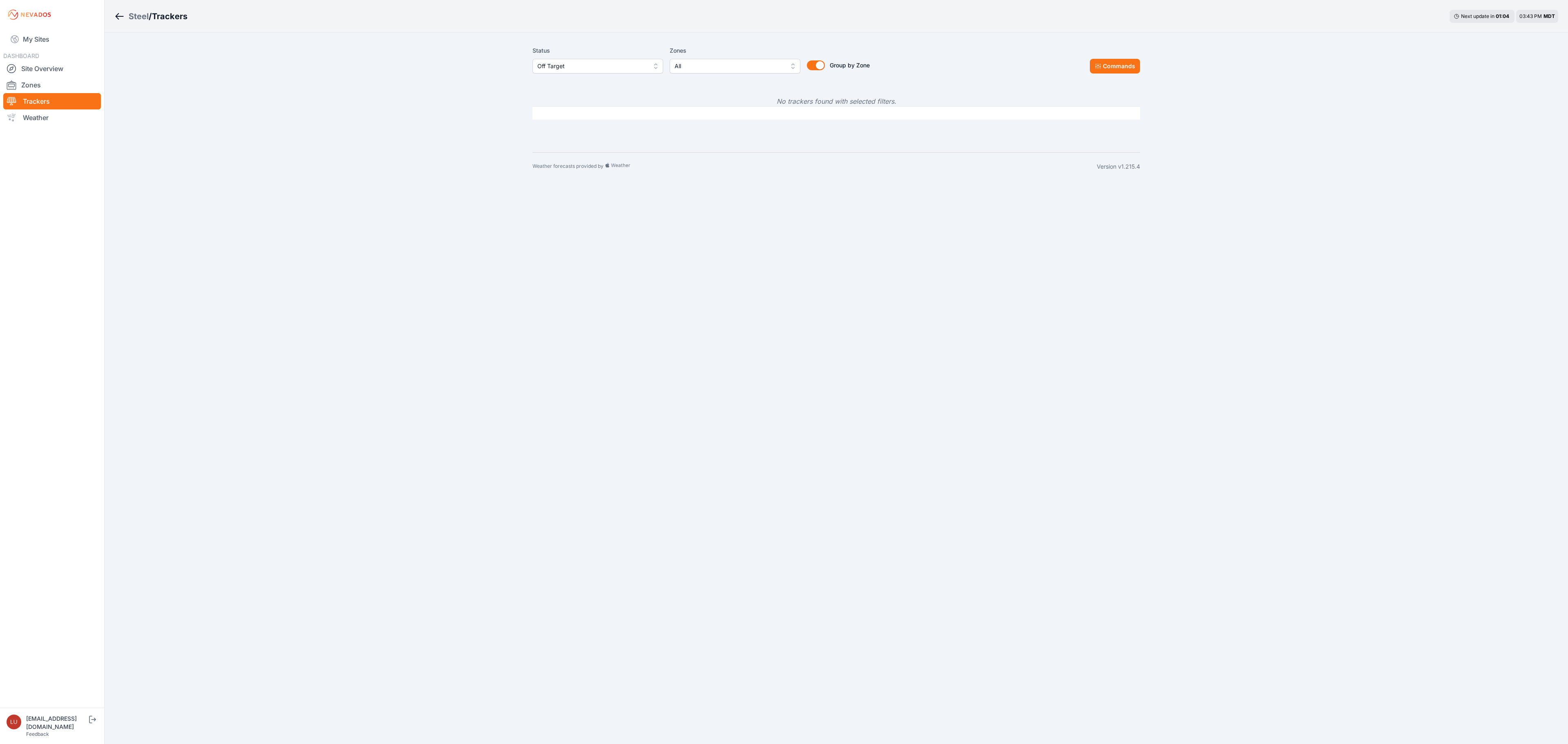
click at [600, 70] on span "Off Target" at bounding box center [592, 66] width 110 height 10
click at [596, 81] on span "All" at bounding box center [593, 84] width 111 height 8
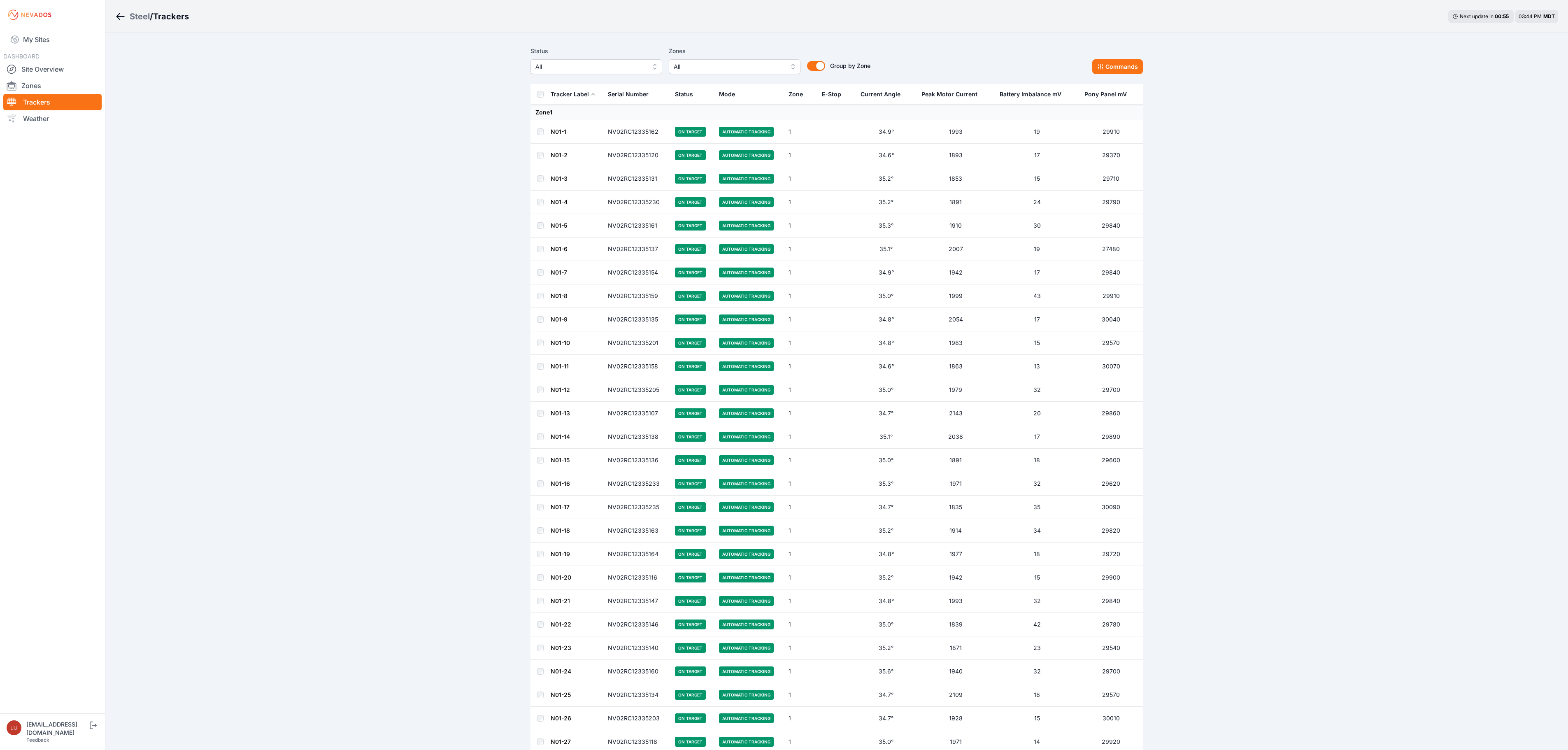
click at [136, 15] on div "Steel" at bounding box center [139, 16] width 20 height 12
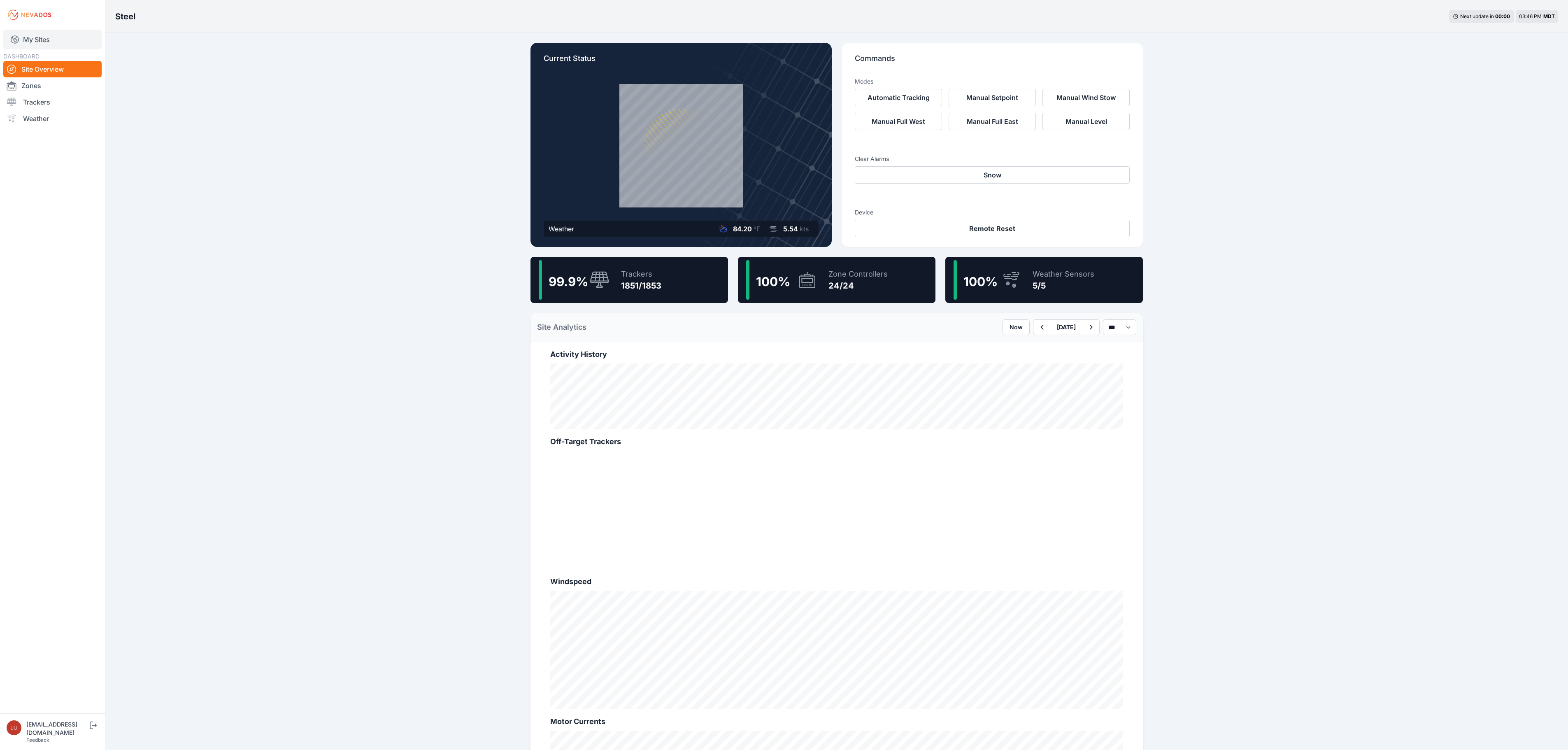
click at [49, 38] on link "My Sites" at bounding box center [52, 39] width 98 height 20
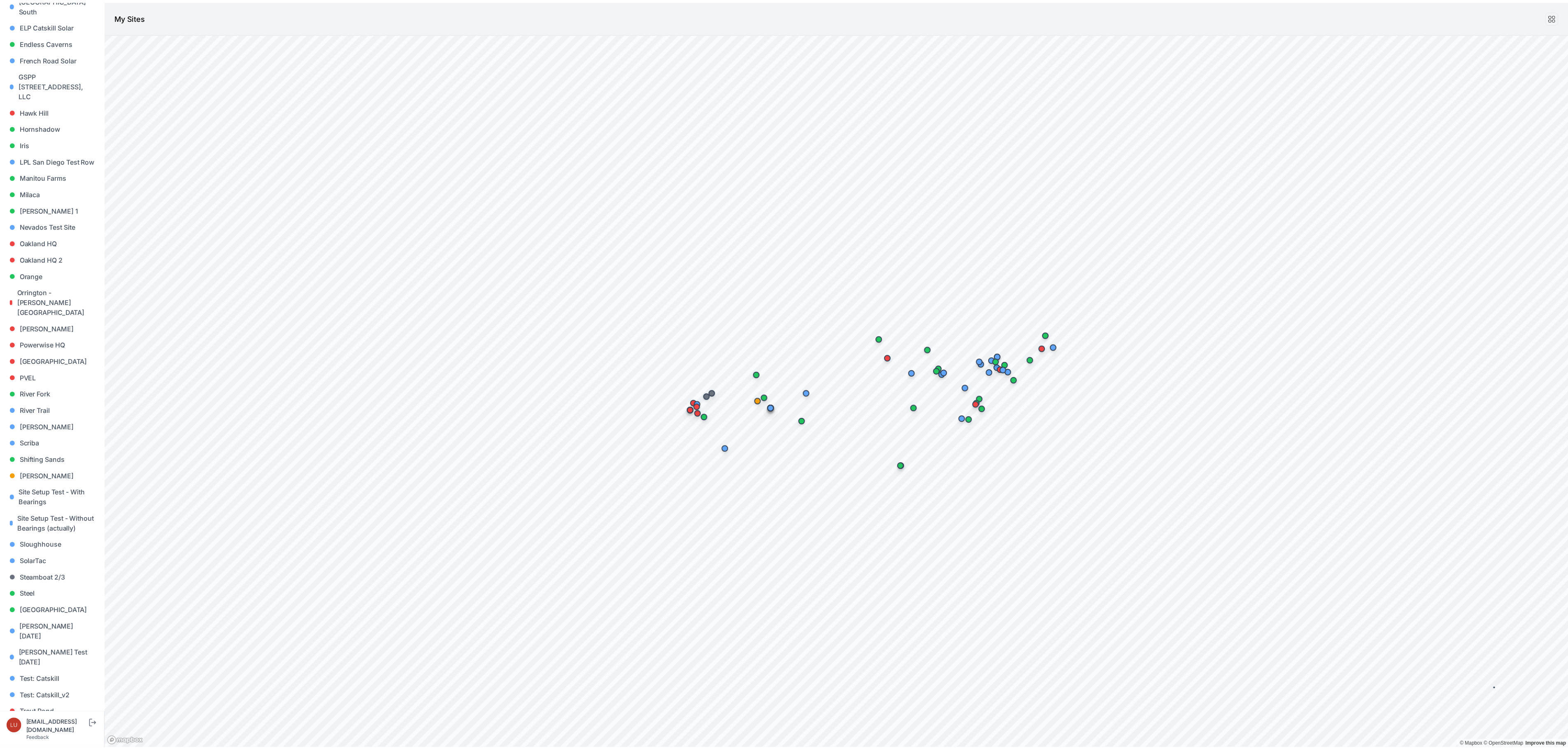
scroll to position [405, 0]
click at [47, 511] on link "Sloughhouse" at bounding box center [53, 519] width 92 height 16
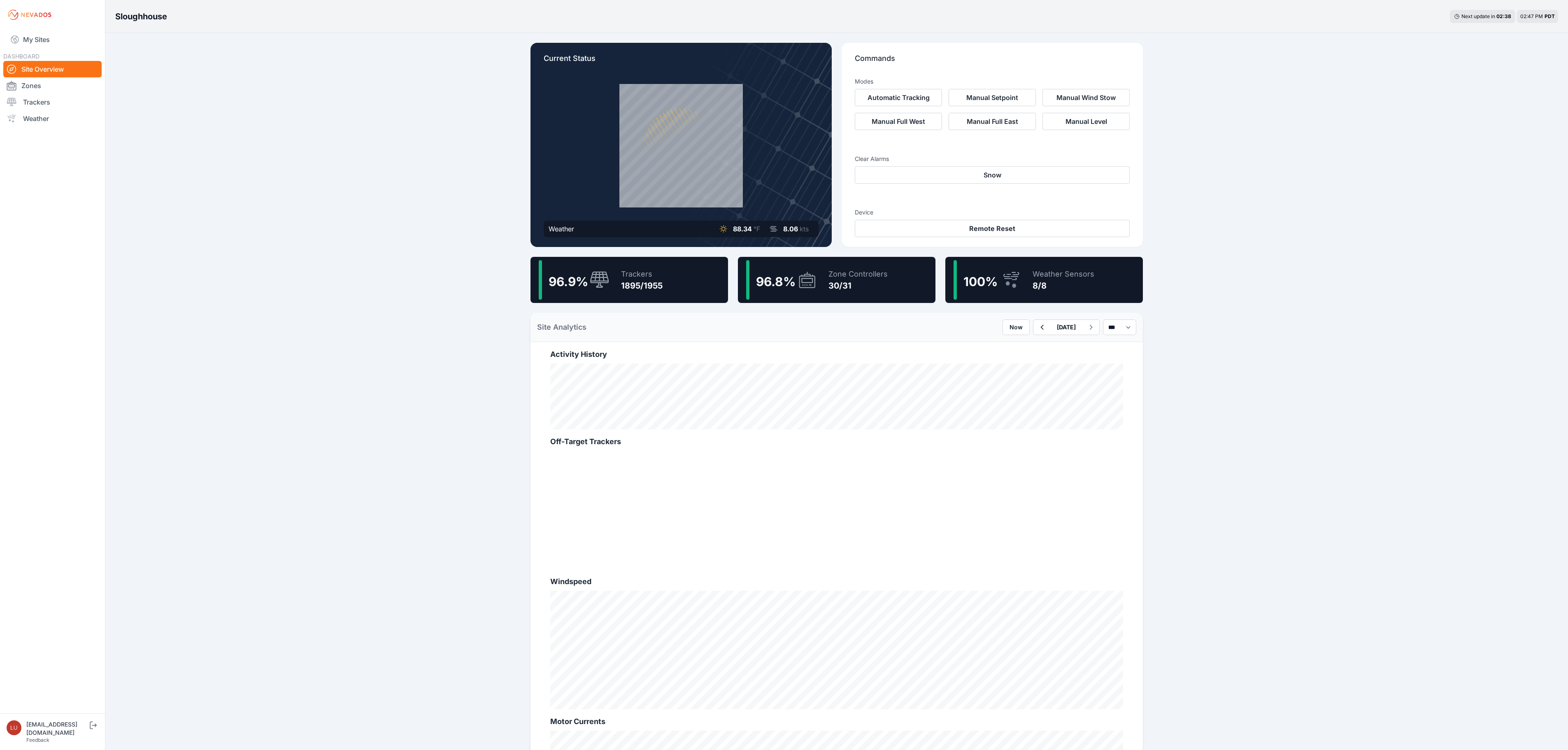
click at [869, 283] on div "30/31" at bounding box center [858, 285] width 59 height 12
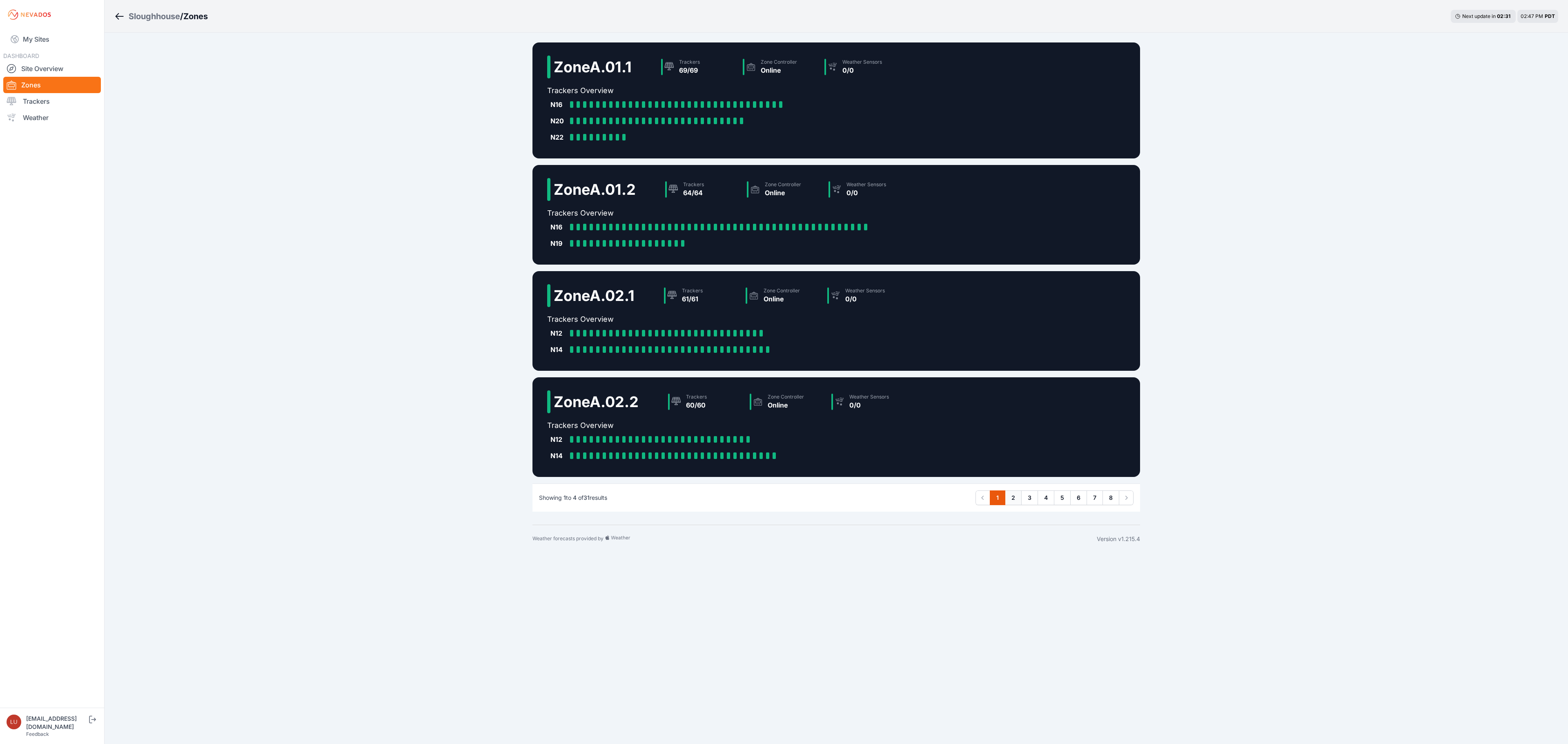
click at [1013, 502] on link "2" at bounding box center [1013, 498] width 17 height 15
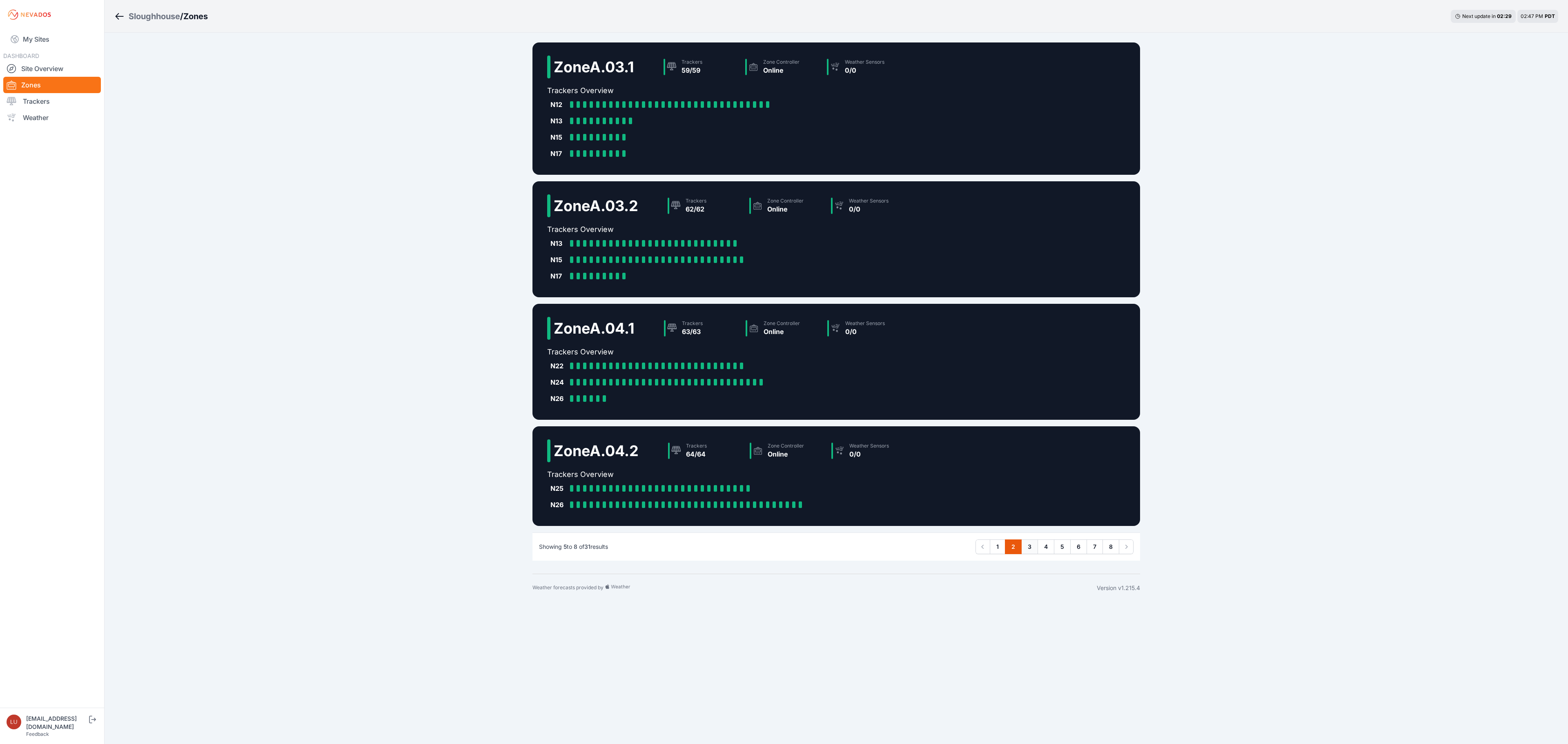
click at [1028, 543] on link "3" at bounding box center [1030, 547] width 17 height 15
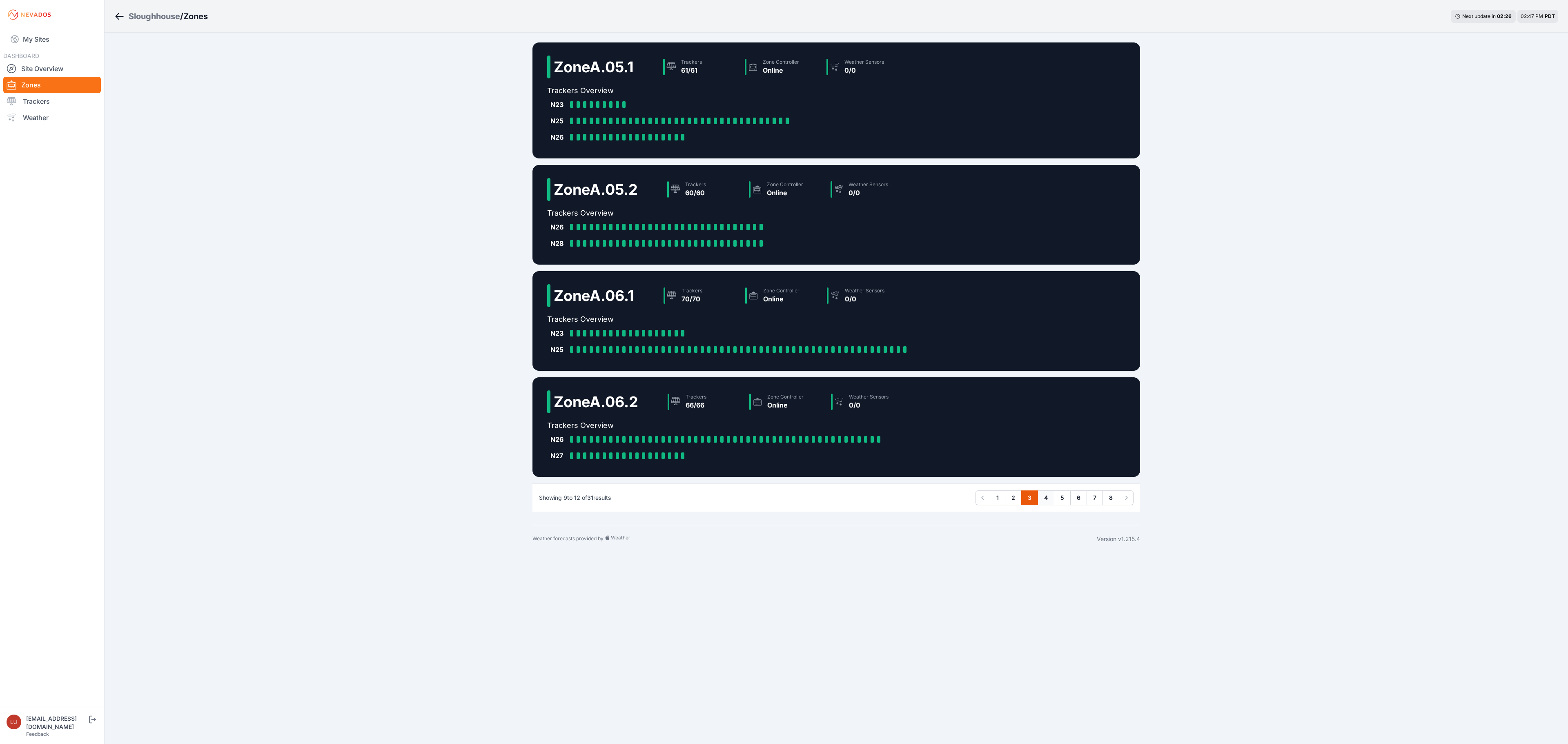
click at [1047, 504] on link "4" at bounding box center [1046, 498] width 17 height 15
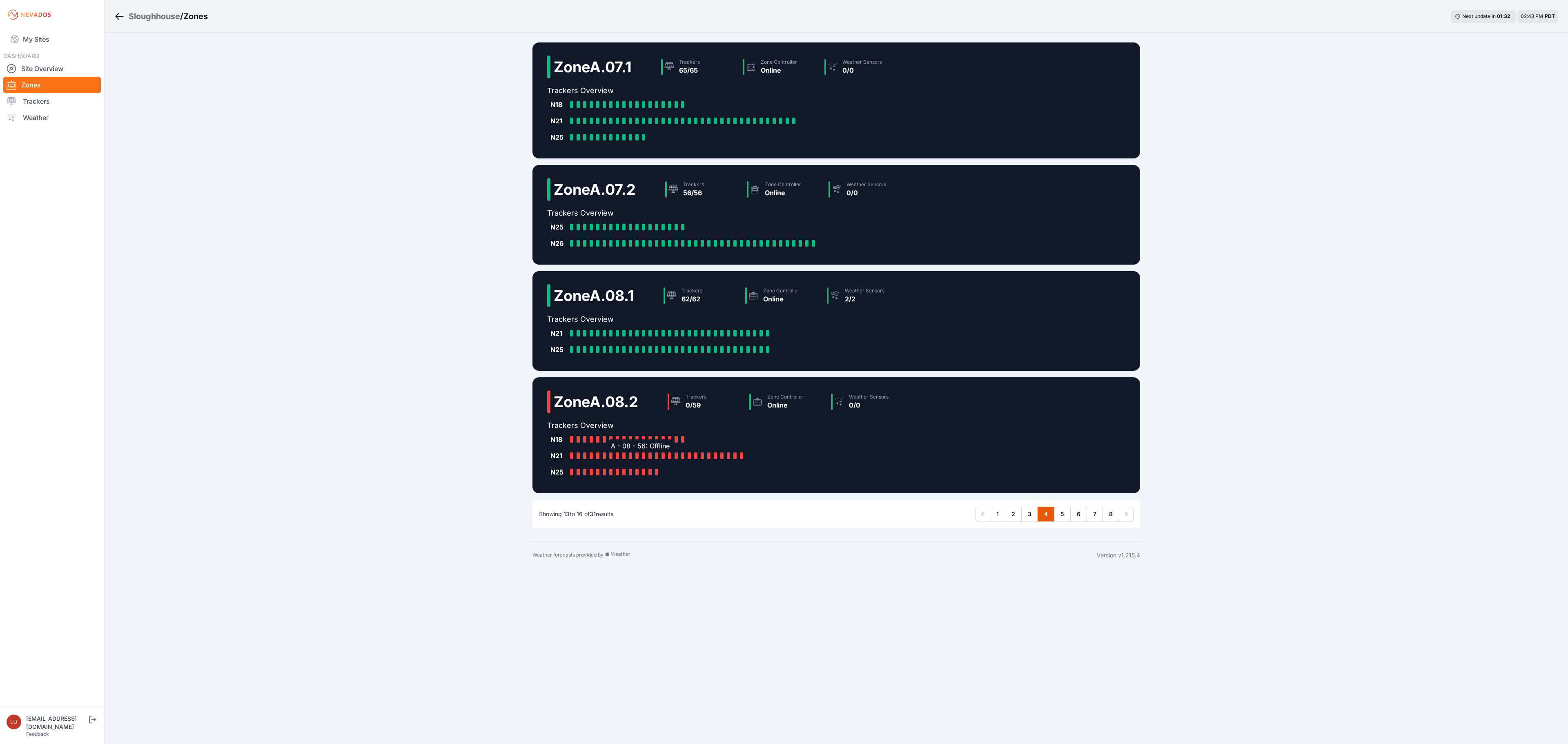
click at [609, 457] on div at bounding box center [610, 456] width 3 height 7
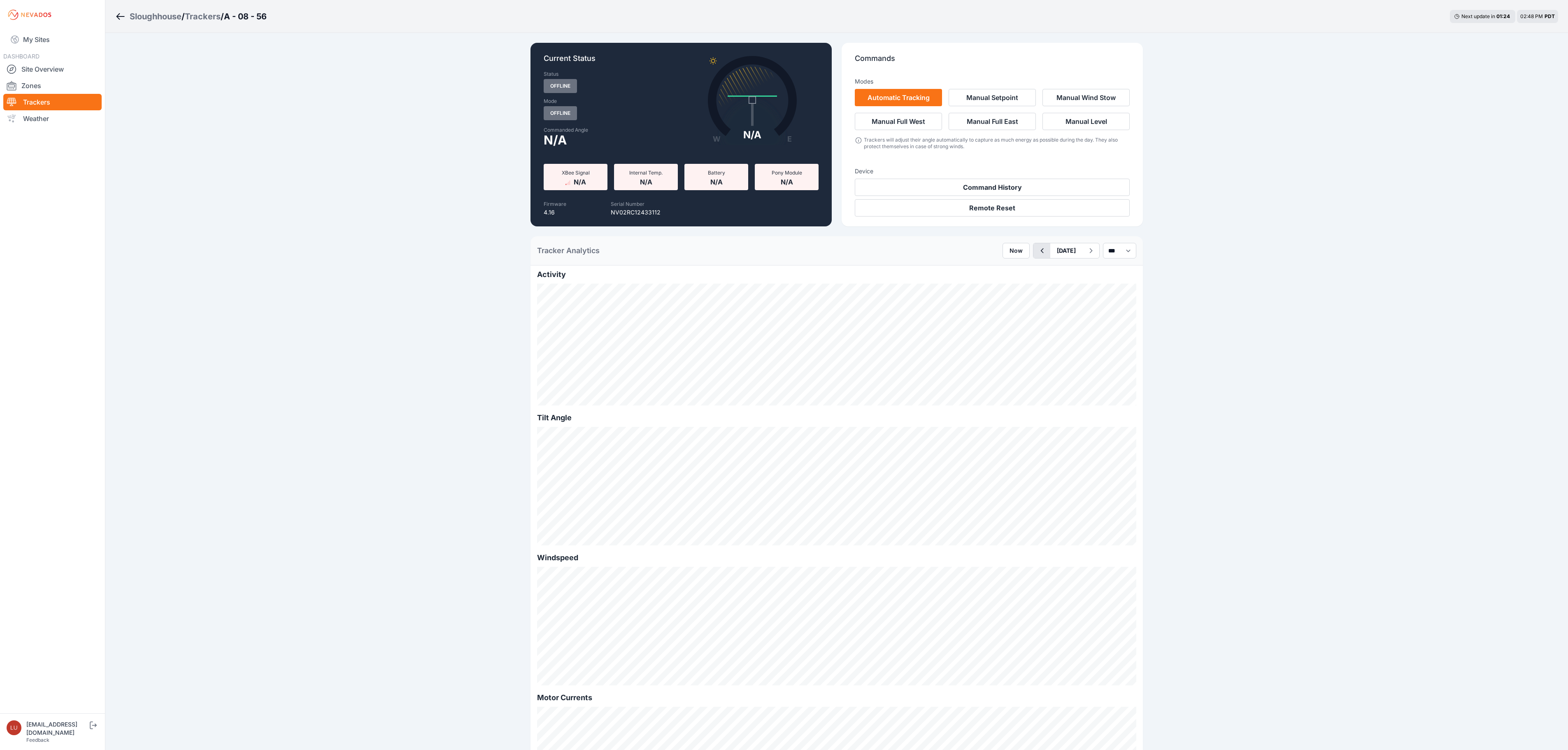
click at [1034, 256] on button "button" at bounding box center [1042, 251] width 17 height 15
click at [1123, 253] on select "*** **** *****" at bounding box center [1119, 250] width 34 height 16
click at [1103, 243] on select "*** **** *****" at bounding box center [1119, 250] width 34 height 16
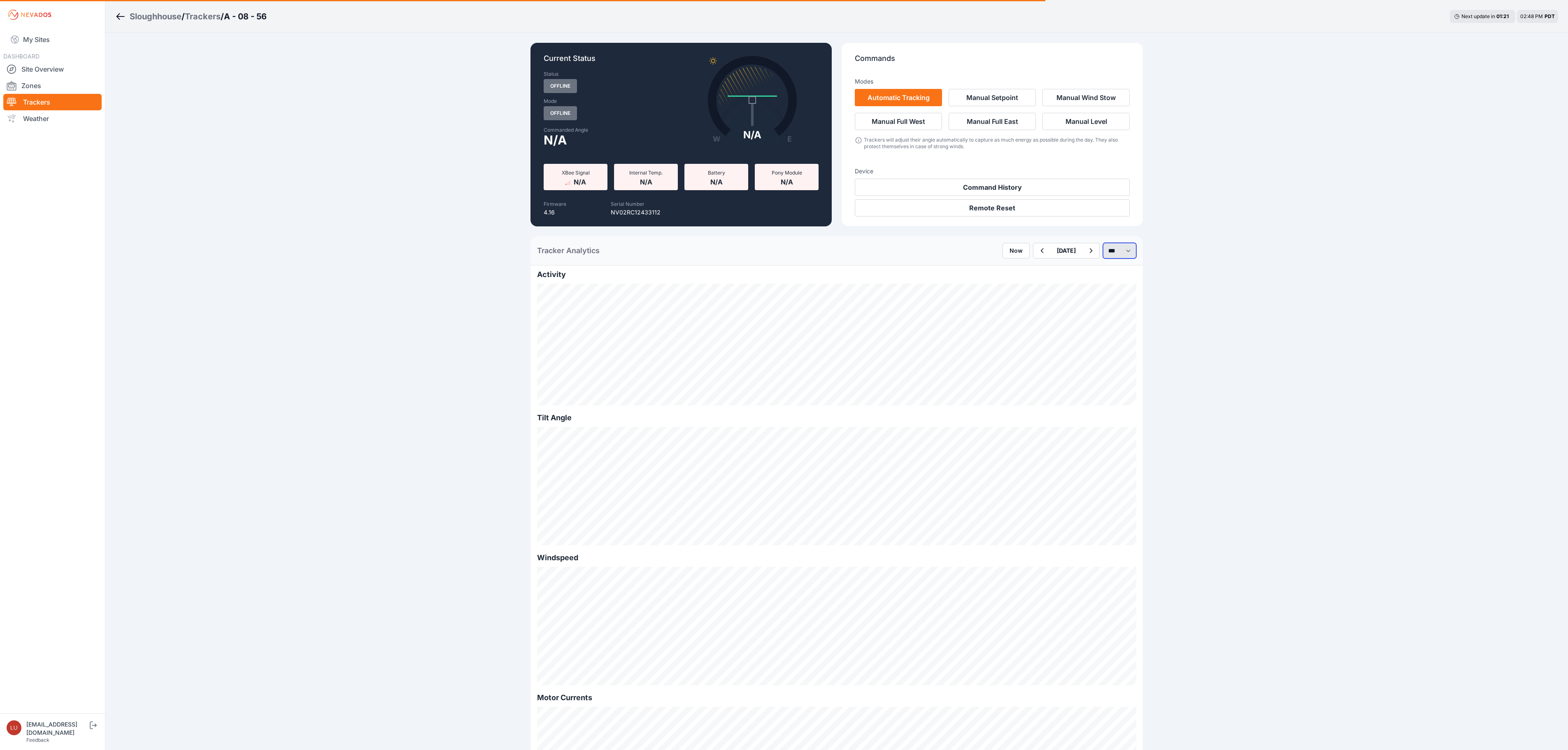
select select "******"
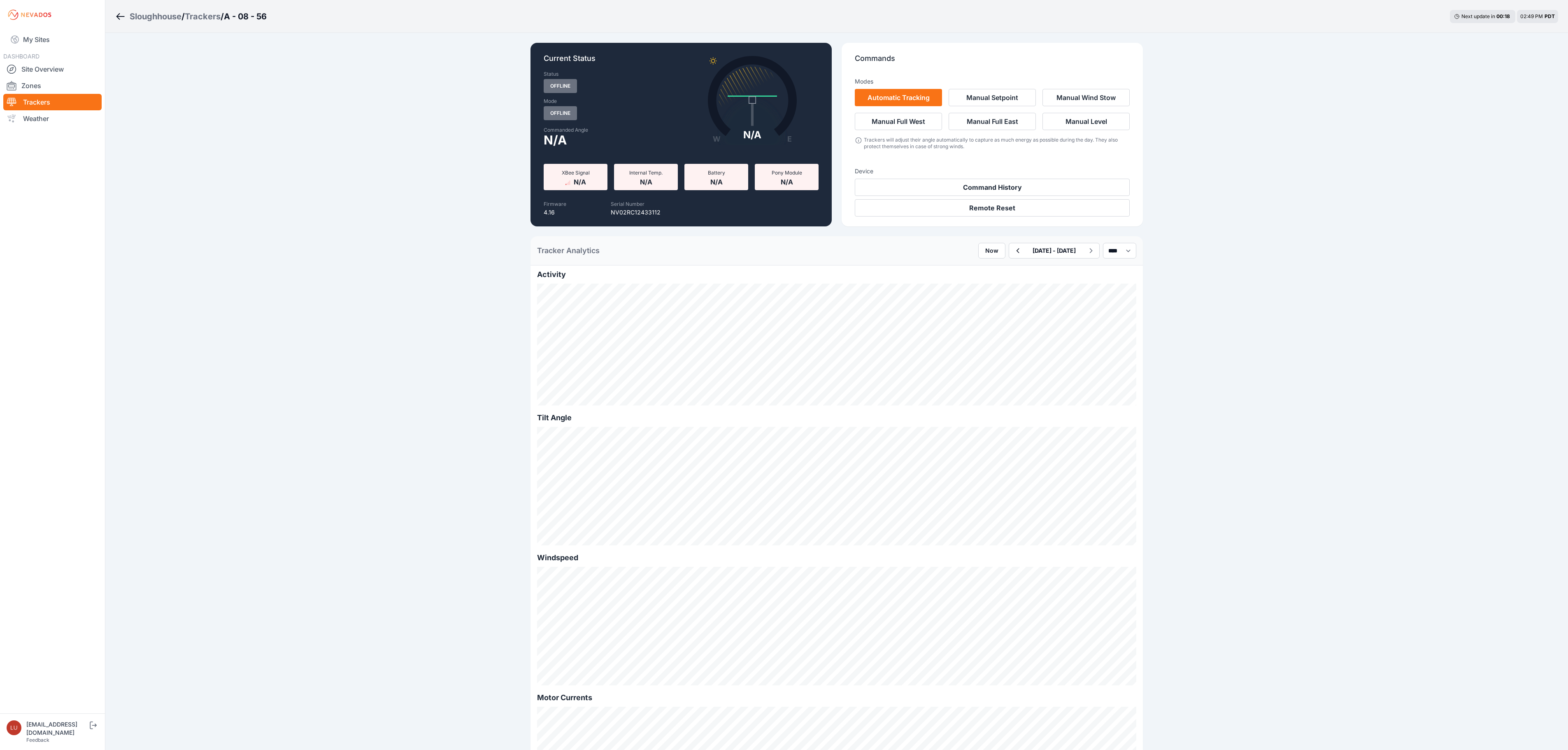
click at [158, 14] on div "Sloughhouse" at bounding box center [156, 16] width 52 height 12
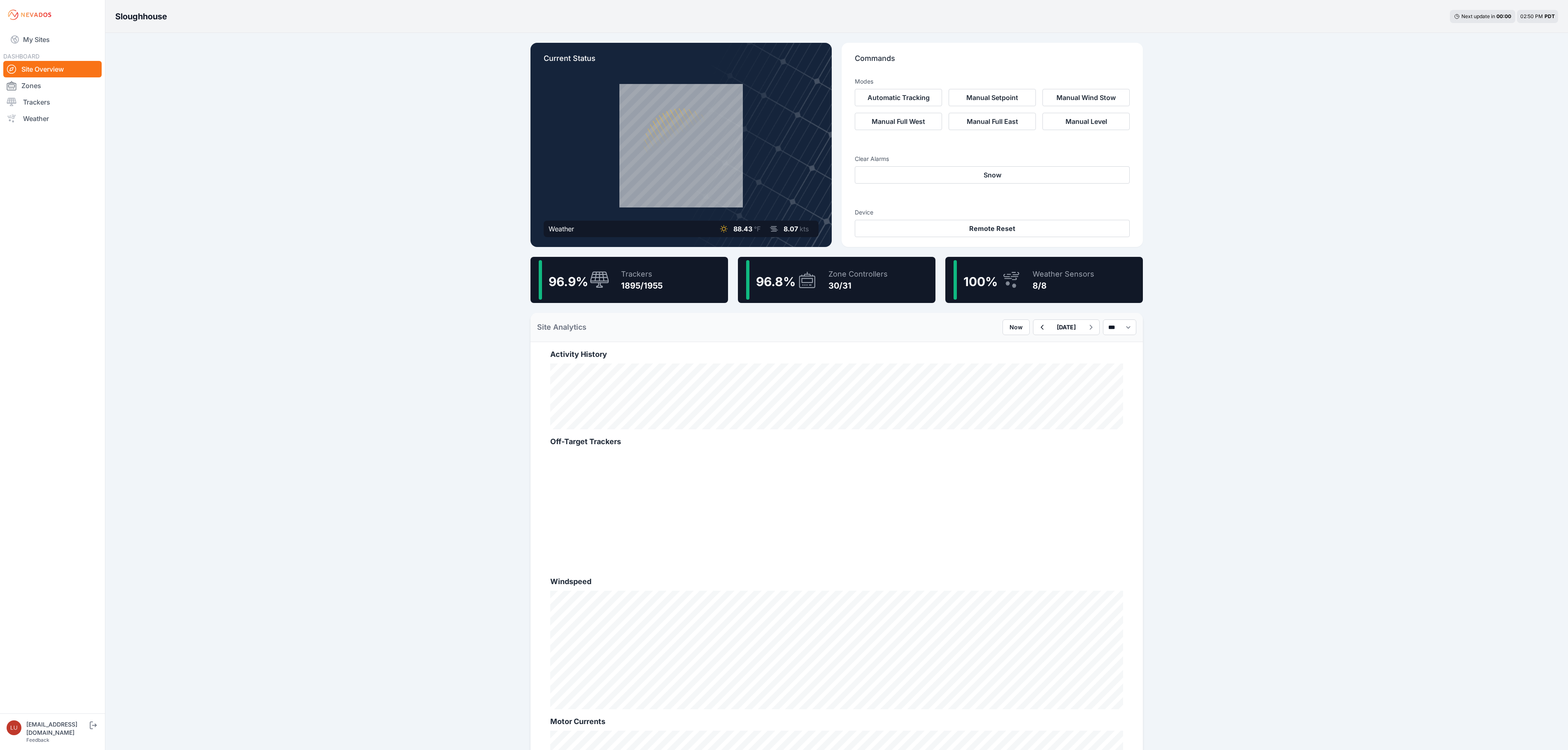
click at [661, 296] on div "Trackers 1895/1955" at bounding box center [638, 280] width 50 height 40
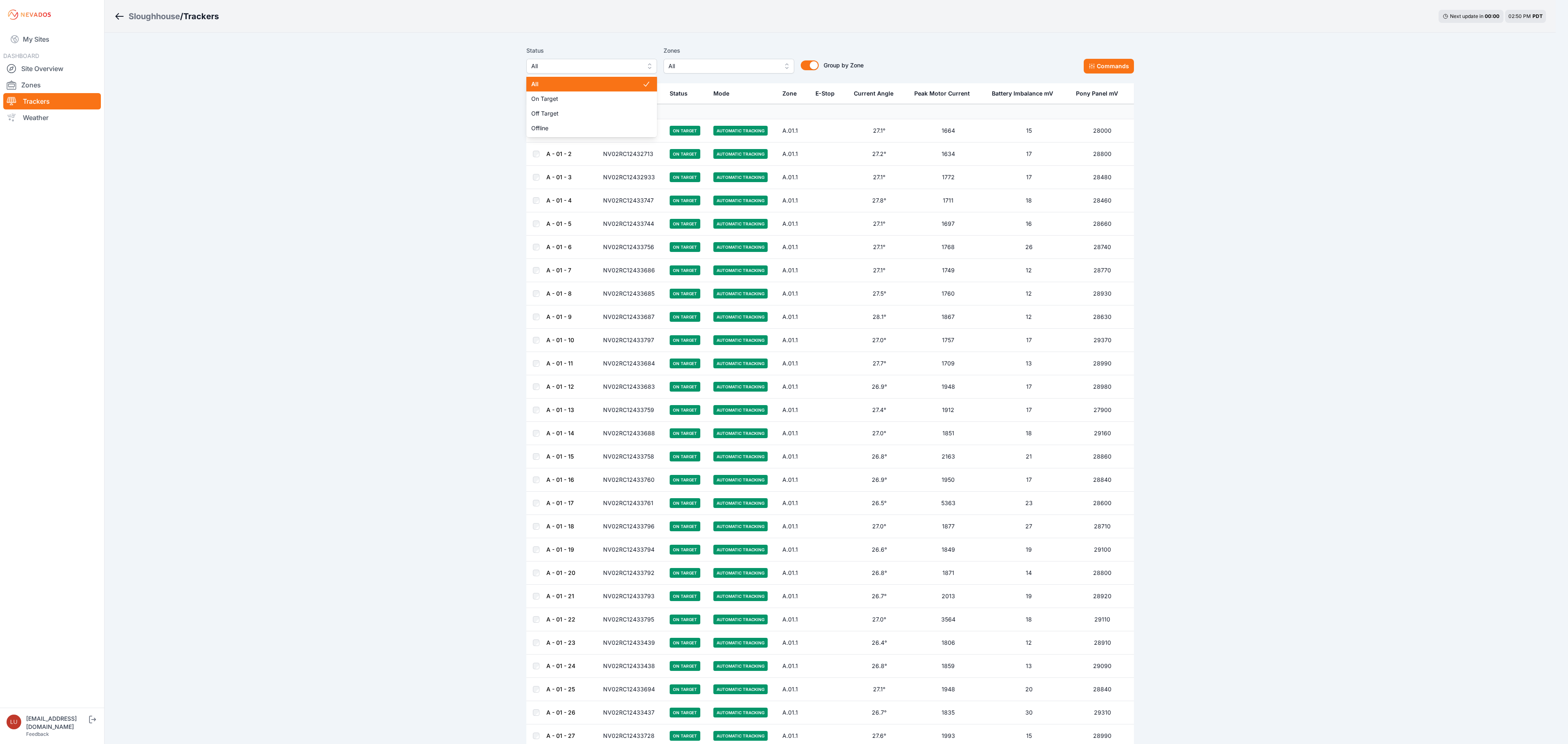
click at [600, 66] on span "All" at bounding box center [586, 66] width 110 height 10
click at [582, 127] on span "Offline" at bounding box center [587, 128] width 111 height 8
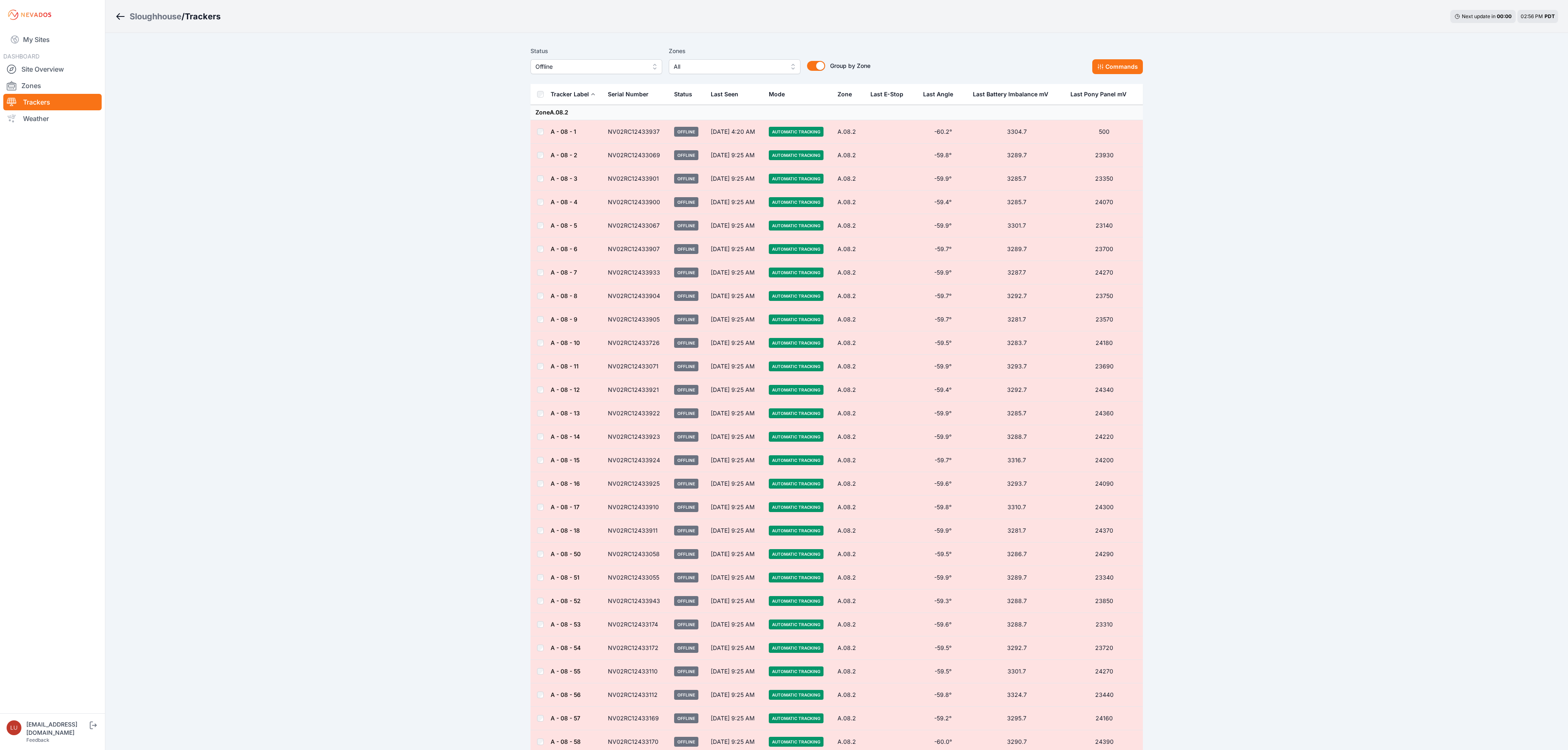
click at [164, 17] on div "Sloughhouse" at bounding box center [156, 16] width 52 height 12
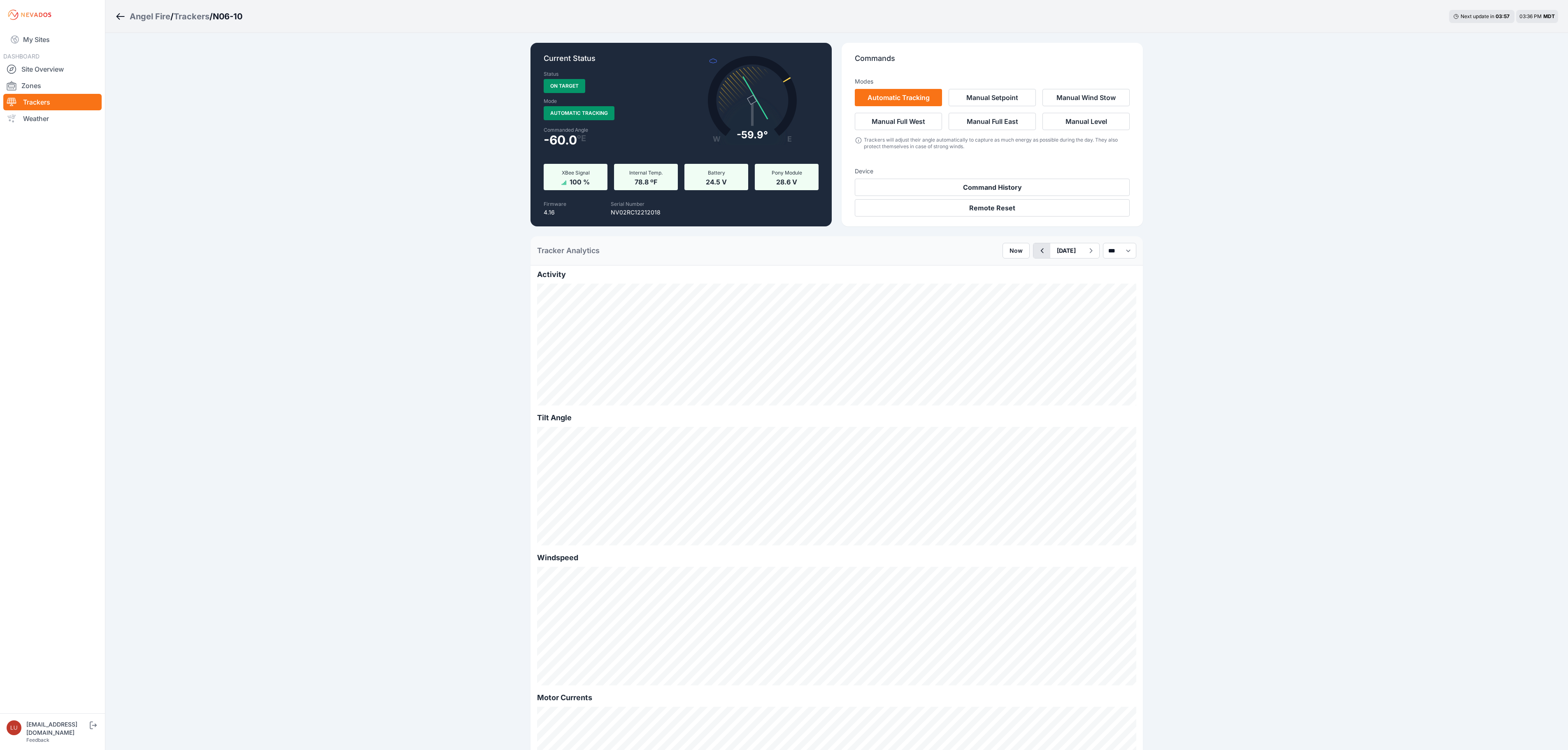
click at [1037, 248] on icon "button" at bounding box center [1042, 250] width 10 height 10
